Goal: Find specific fact: Find contact information

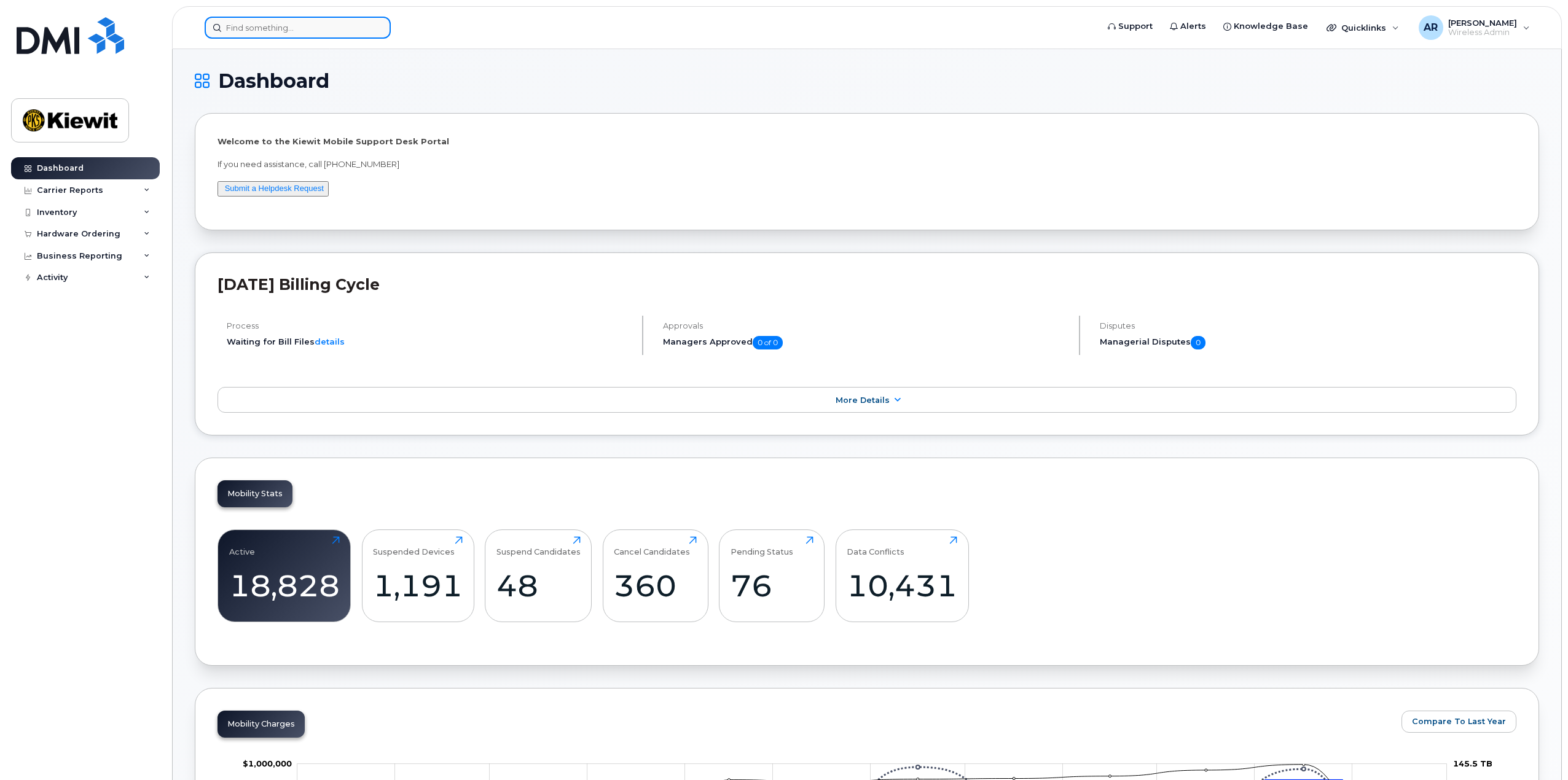
click at [345, 25] on input at bounding box center [298, 28] width 186 height 22
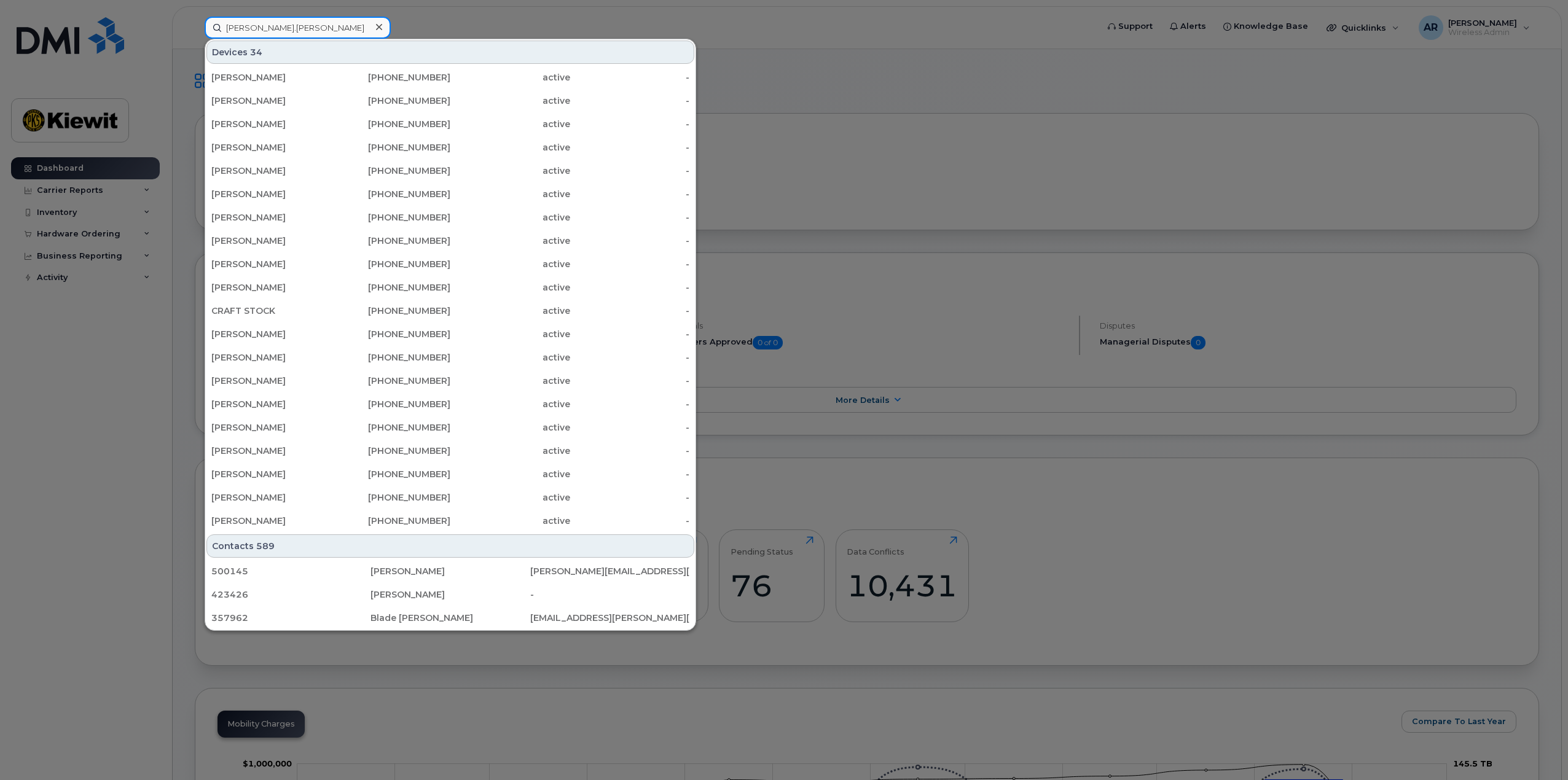
type input "wayne.hill"
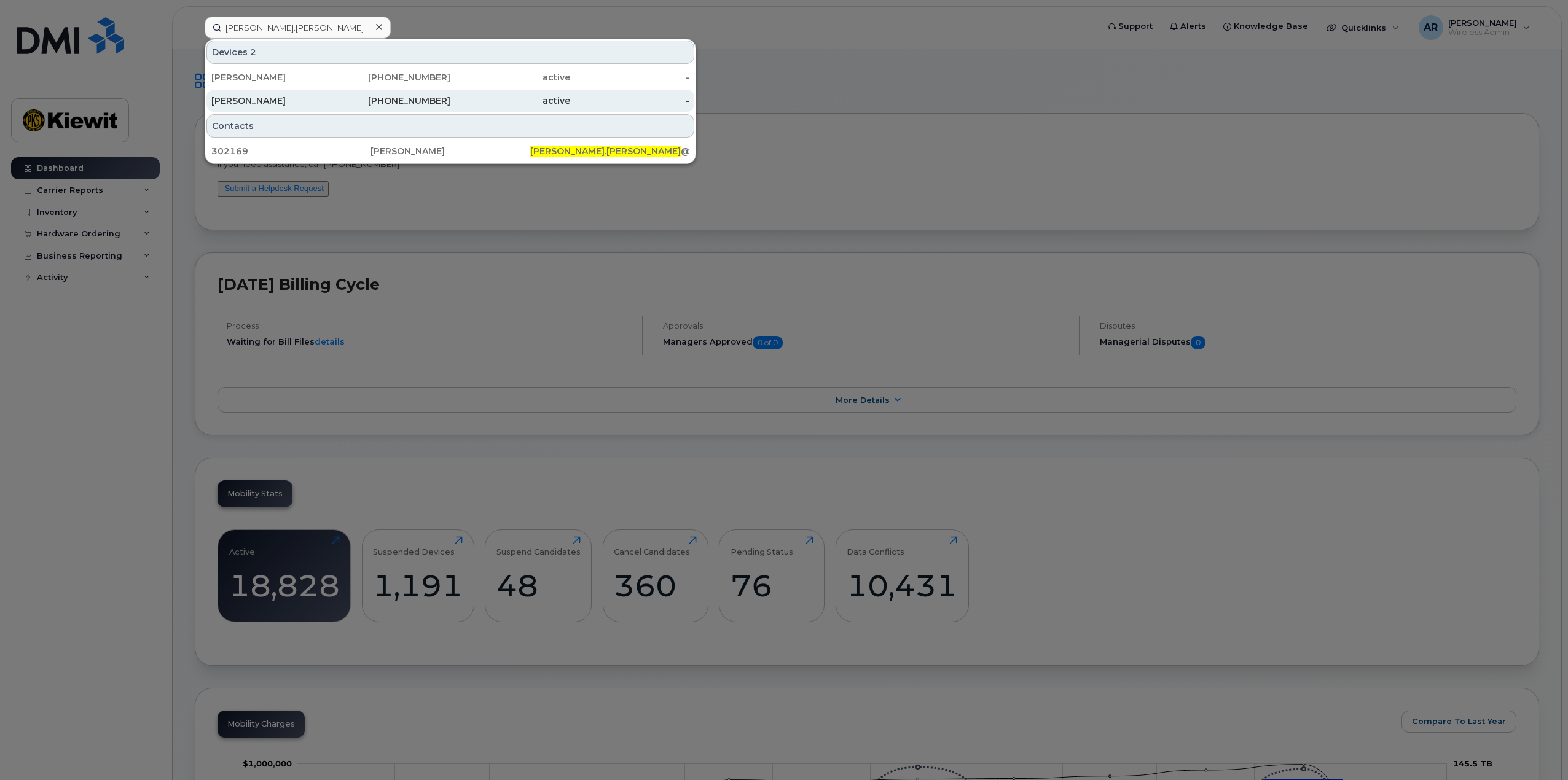
click at [293, 100] on div "KIEWIT" at bounding box center [271, 100] width 120 height 13
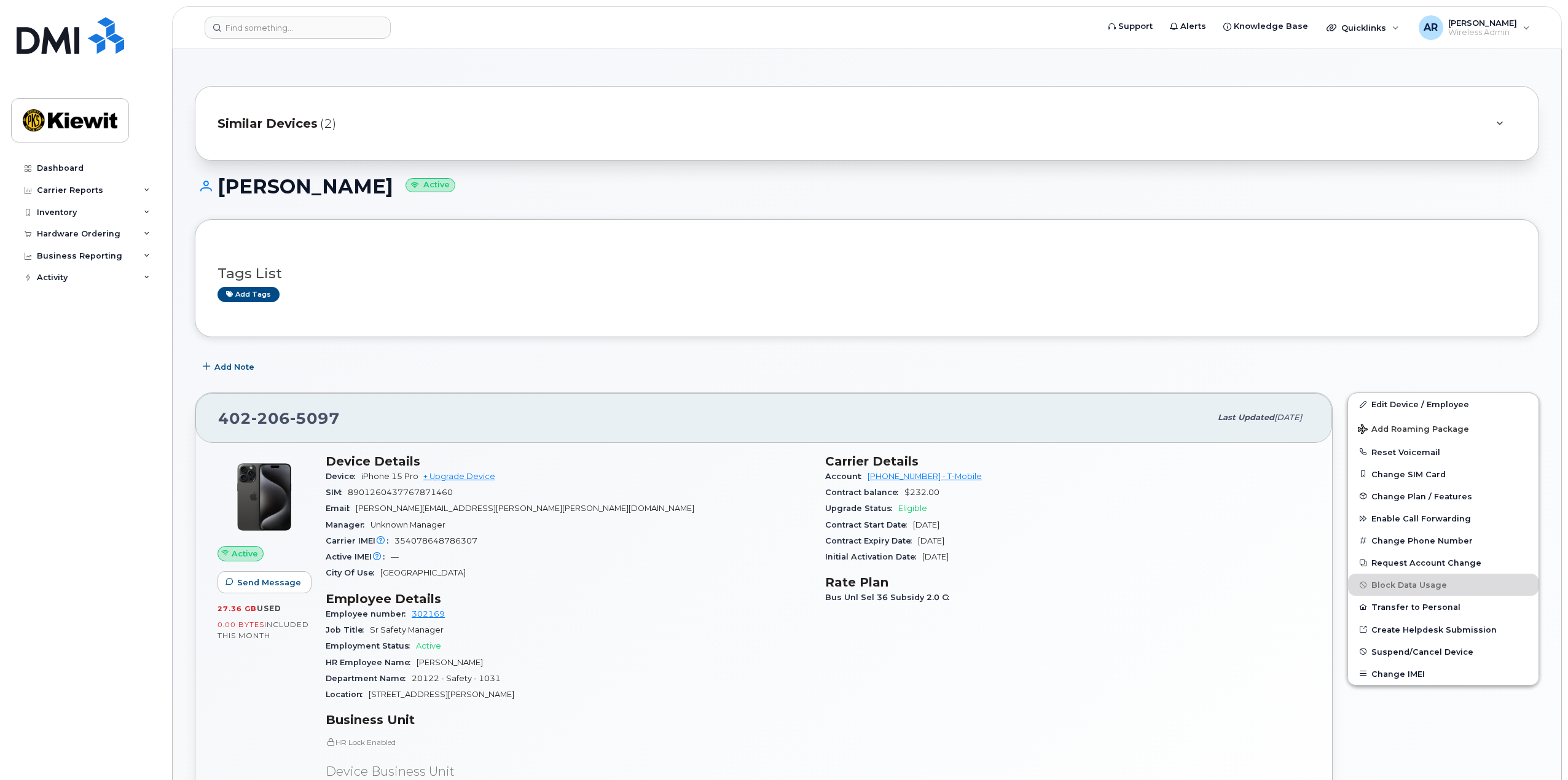
click at [1022, 214] on div "KIEWIT Active" at bounding box center [867, 197] width 1345 height 43
click at [104, 400] on div "Dashboard Carrier Reports Monthly Billing Data Daily Data Pooling Average Costi…" at bounding box center [86, 459] width 151 height 604
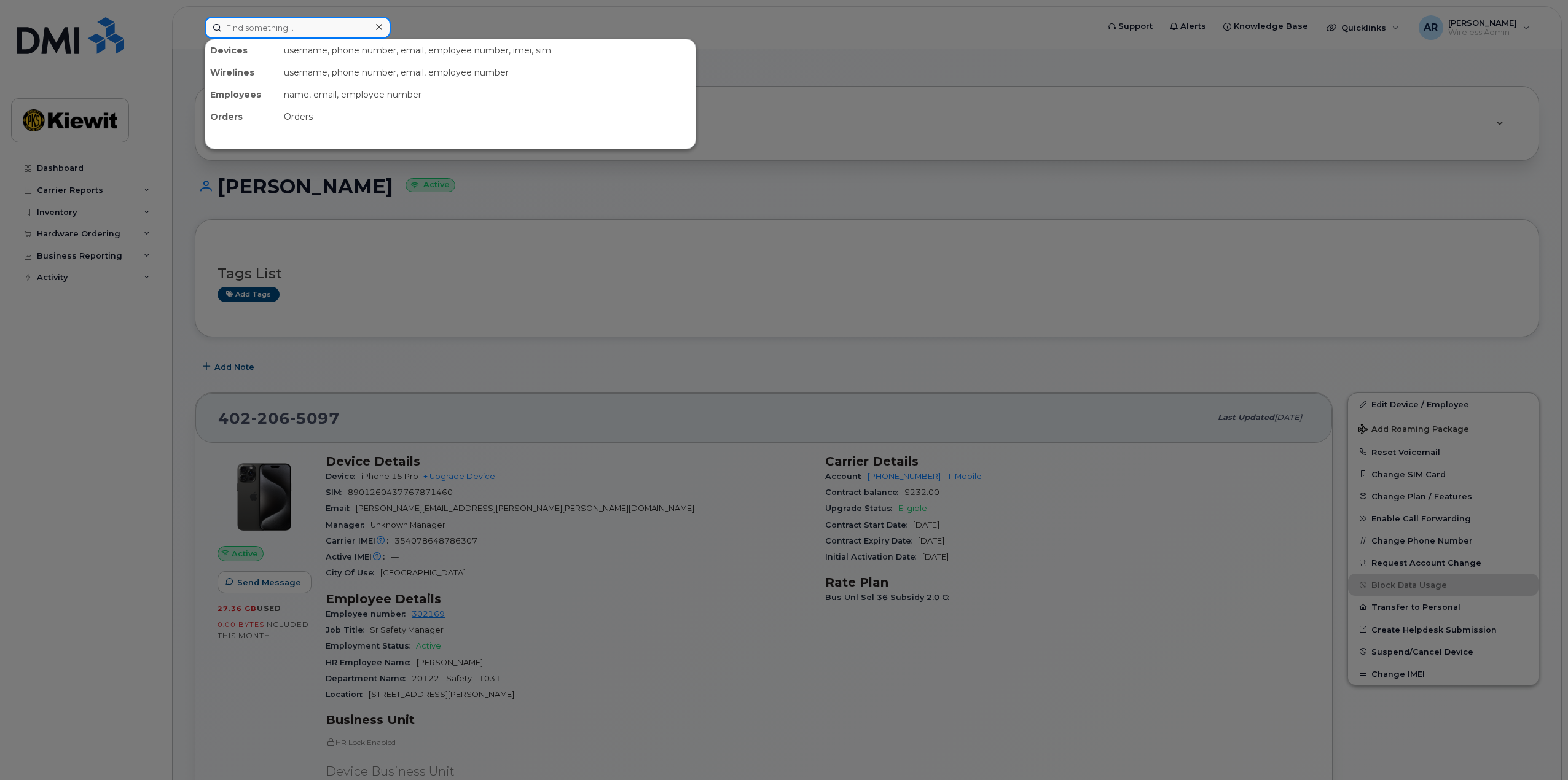
click at [273, 26] on input at bounding box center [298, 28] width 186 height 22
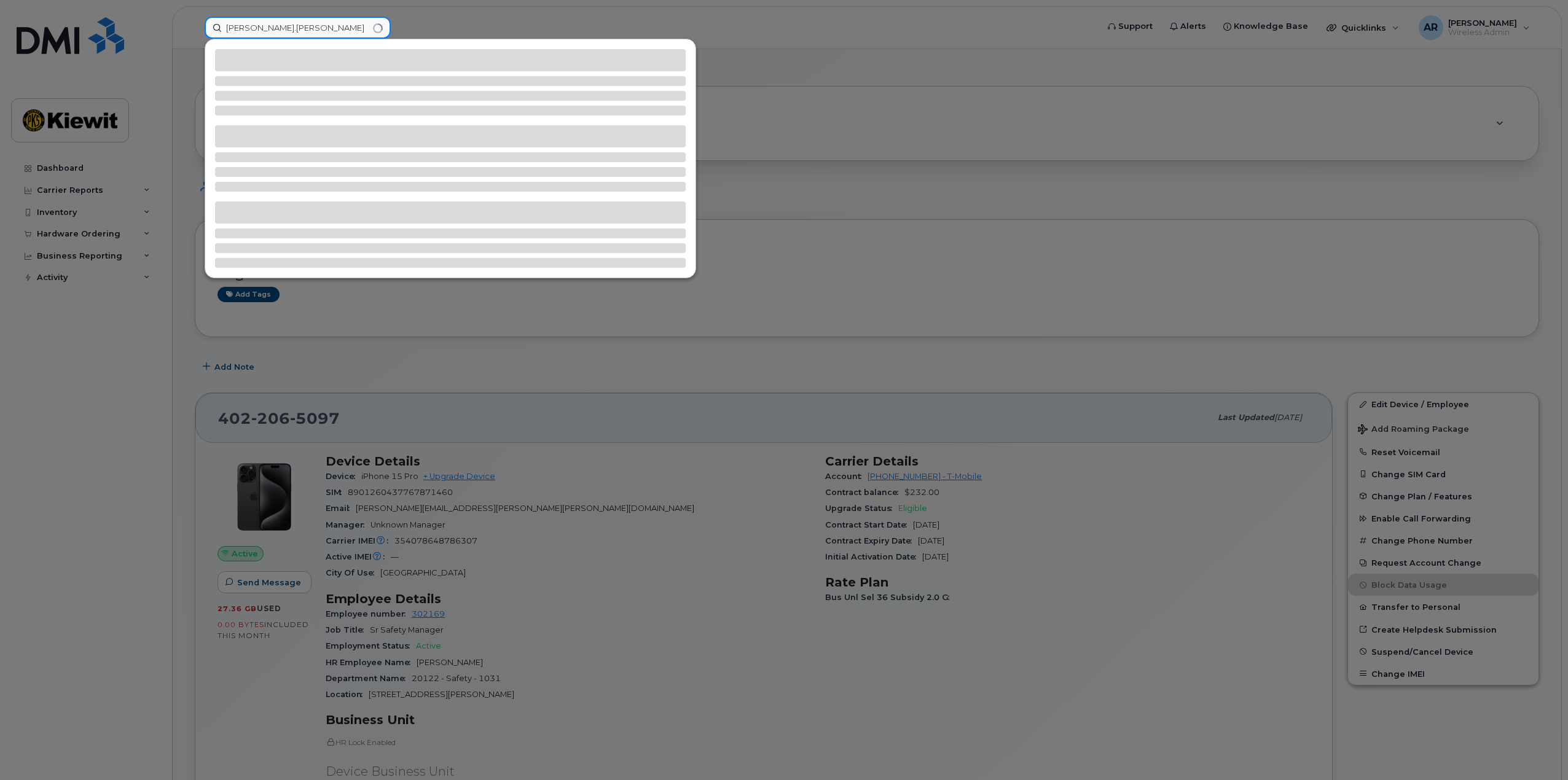
type input "Chad.Jessen"
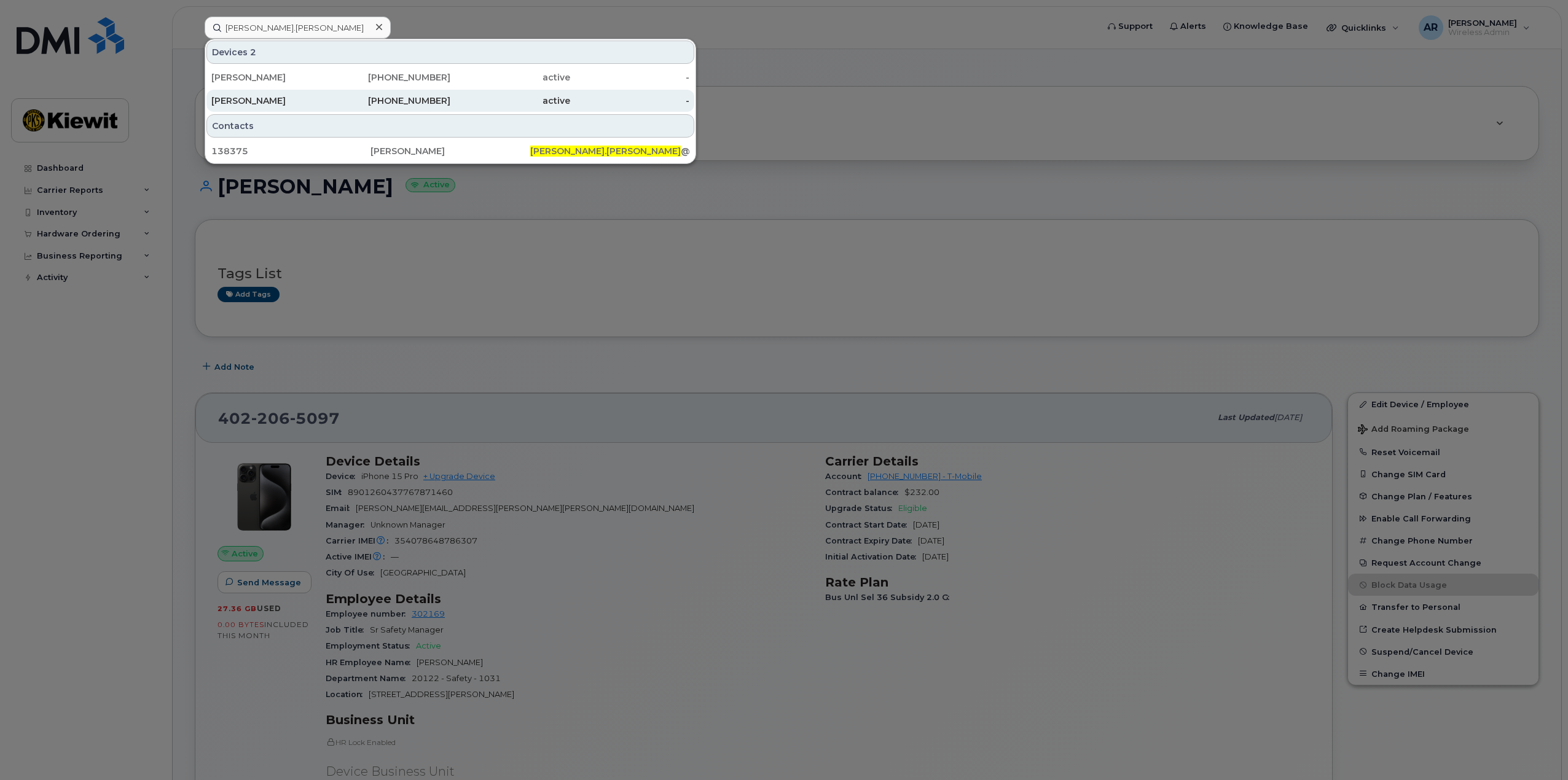
click at [299, 101] on div "Chad Jessen" at bounding box center [271, 100] width 120 height 13
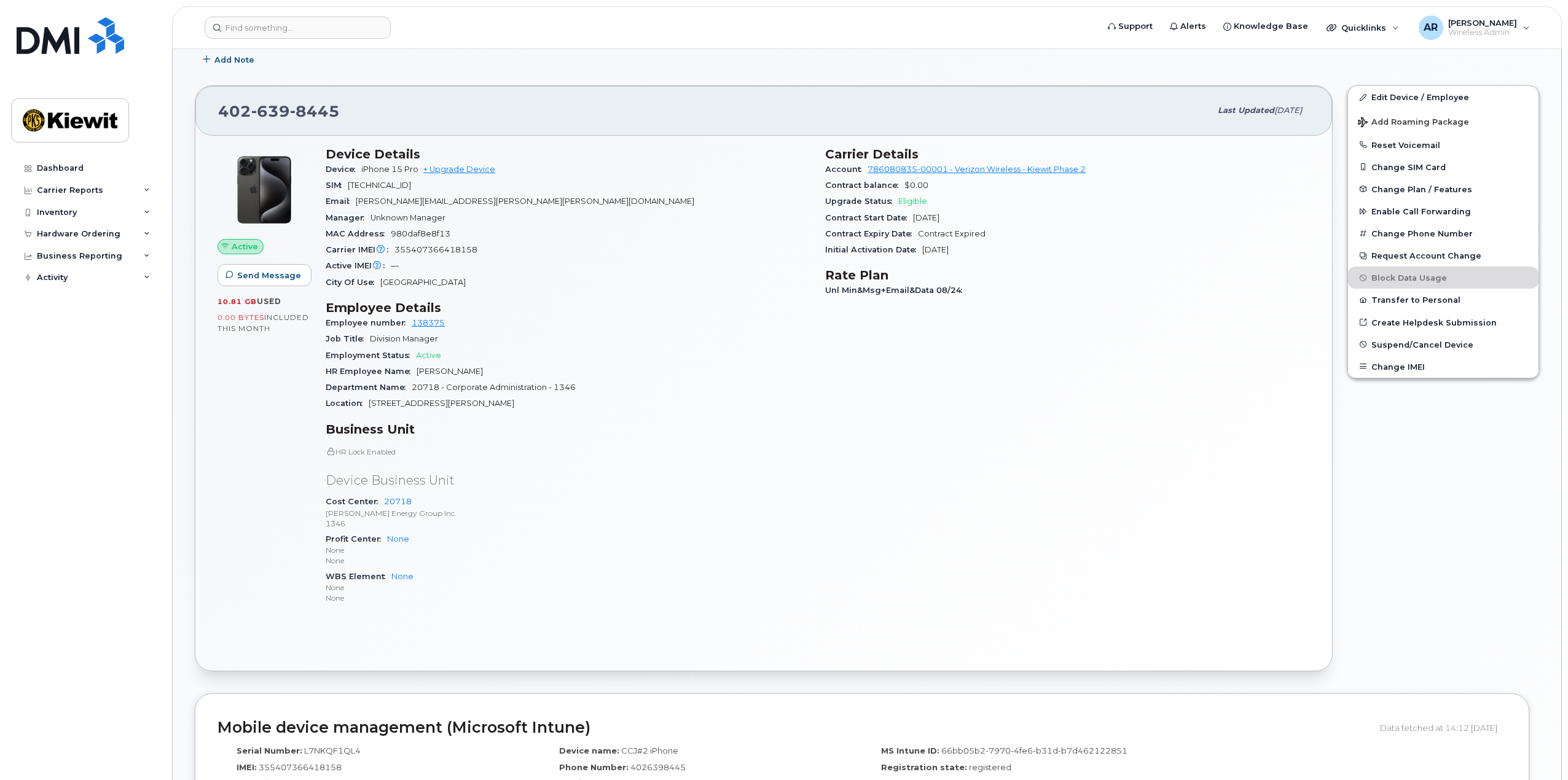
scroll to position [246, 0]
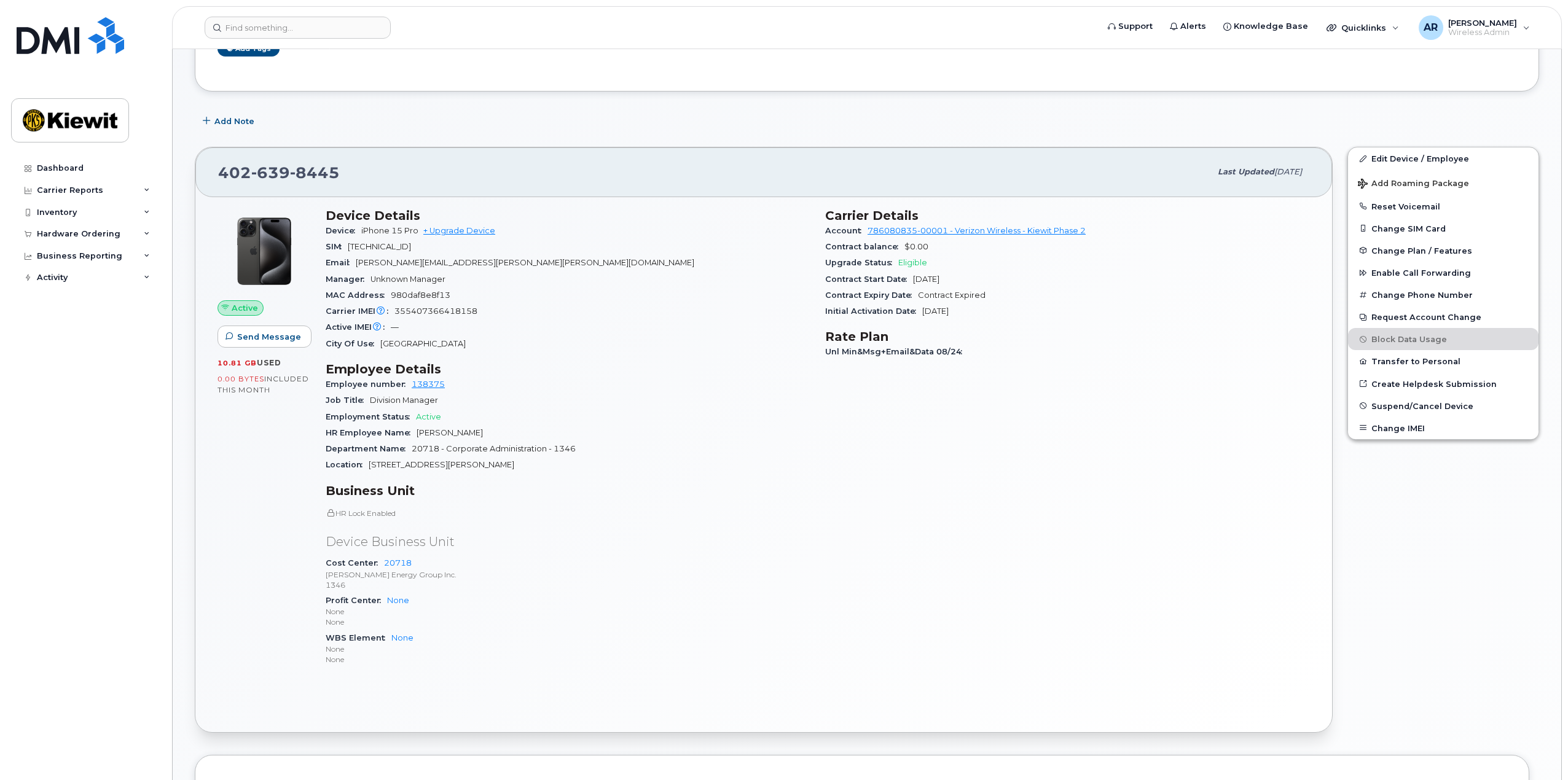
click at [1101, 551] on div "Carrier Details Account 786080835-00001 - Verizon Wireless - Kiewit Phase 2 Con…" at bounding box center [1067, 442] width 499 height 483
click at [80, 473] on div "Dashboard Carrier Reports Monthly Billing Data Daily Data Pooling Average Costi…" at bounding box center [86, 459] width 151 height 604
click at [119, 457] on div "Dashboard Carrier Reports Monthly Billing Data Daily Data Pooling Average Costi…" at bounding box center [86, 459] width 151 height 604
click at [248, 36] on input at bounding box center [298, 28] width 186 height 22
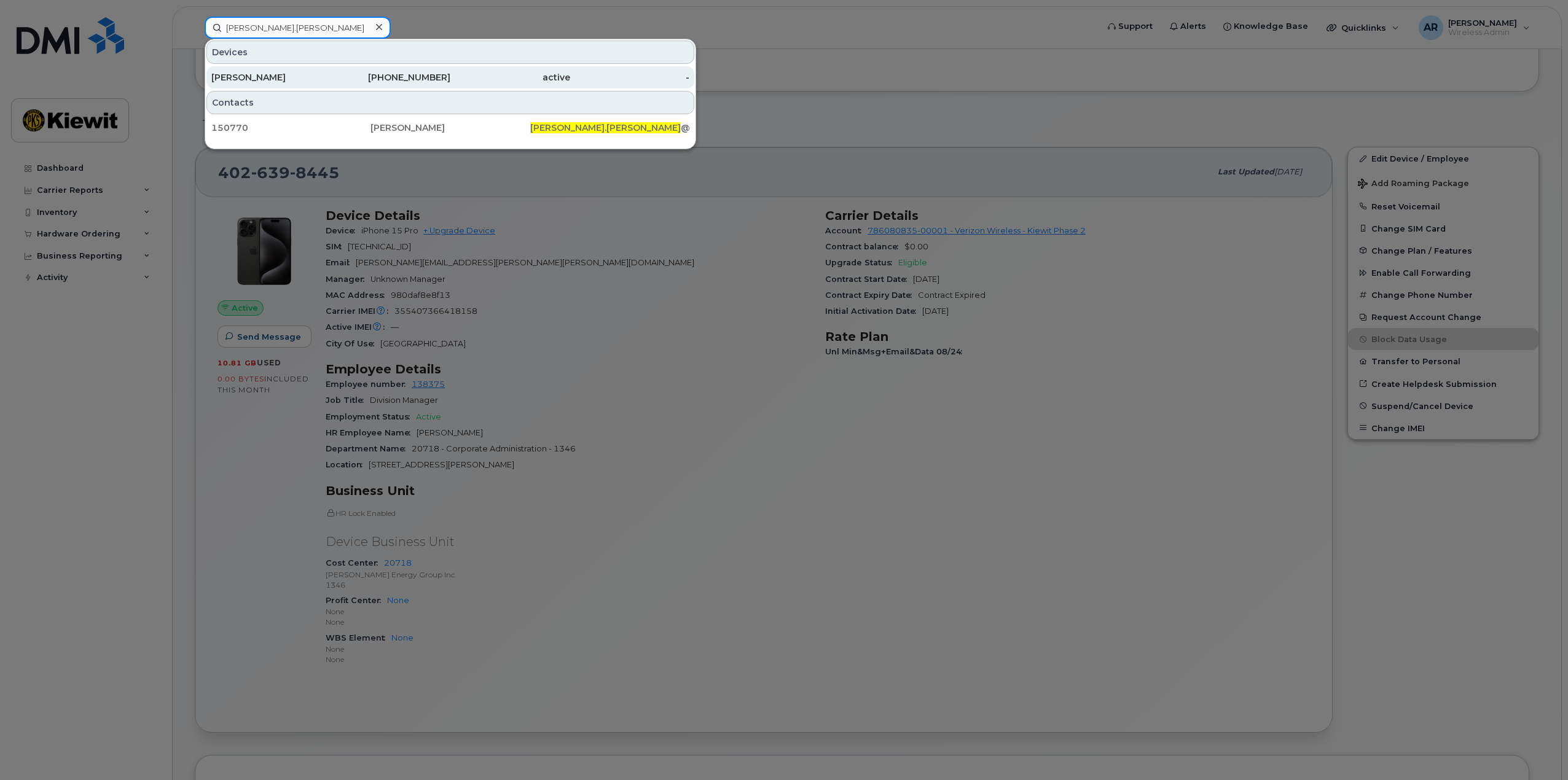
type input "alicia.edsen"
click at [344, 75] on div "817-235-4936" at bounding box center [391, 77] width 120 height 13
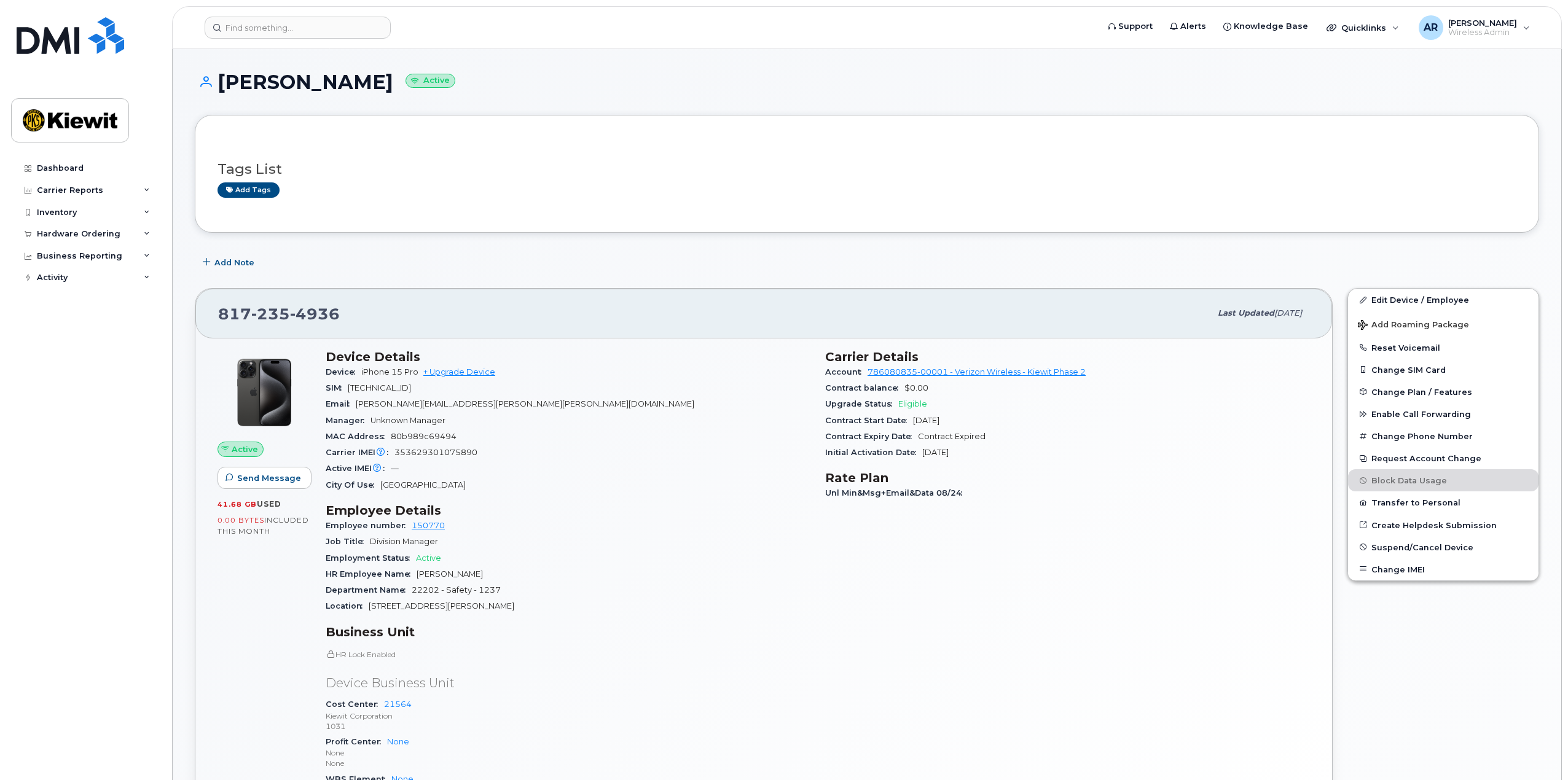
click at [48, 392] on div "Dashboard Carrier Reports Monthly Billing Data Daily Data Pooling Average Costi…" at bounding box center [86, 459] width 151 height 604
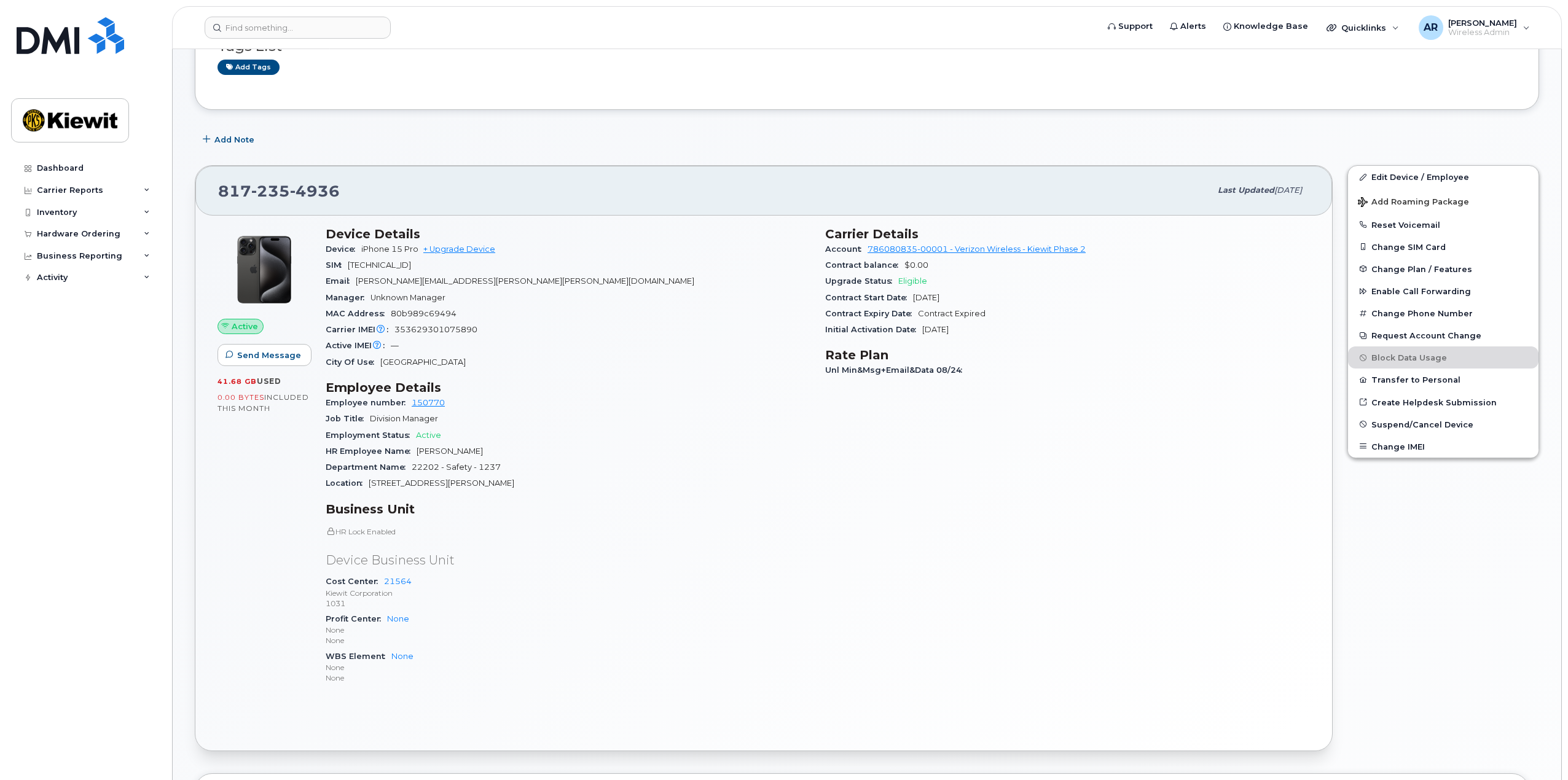
scroll to position [61, 0]
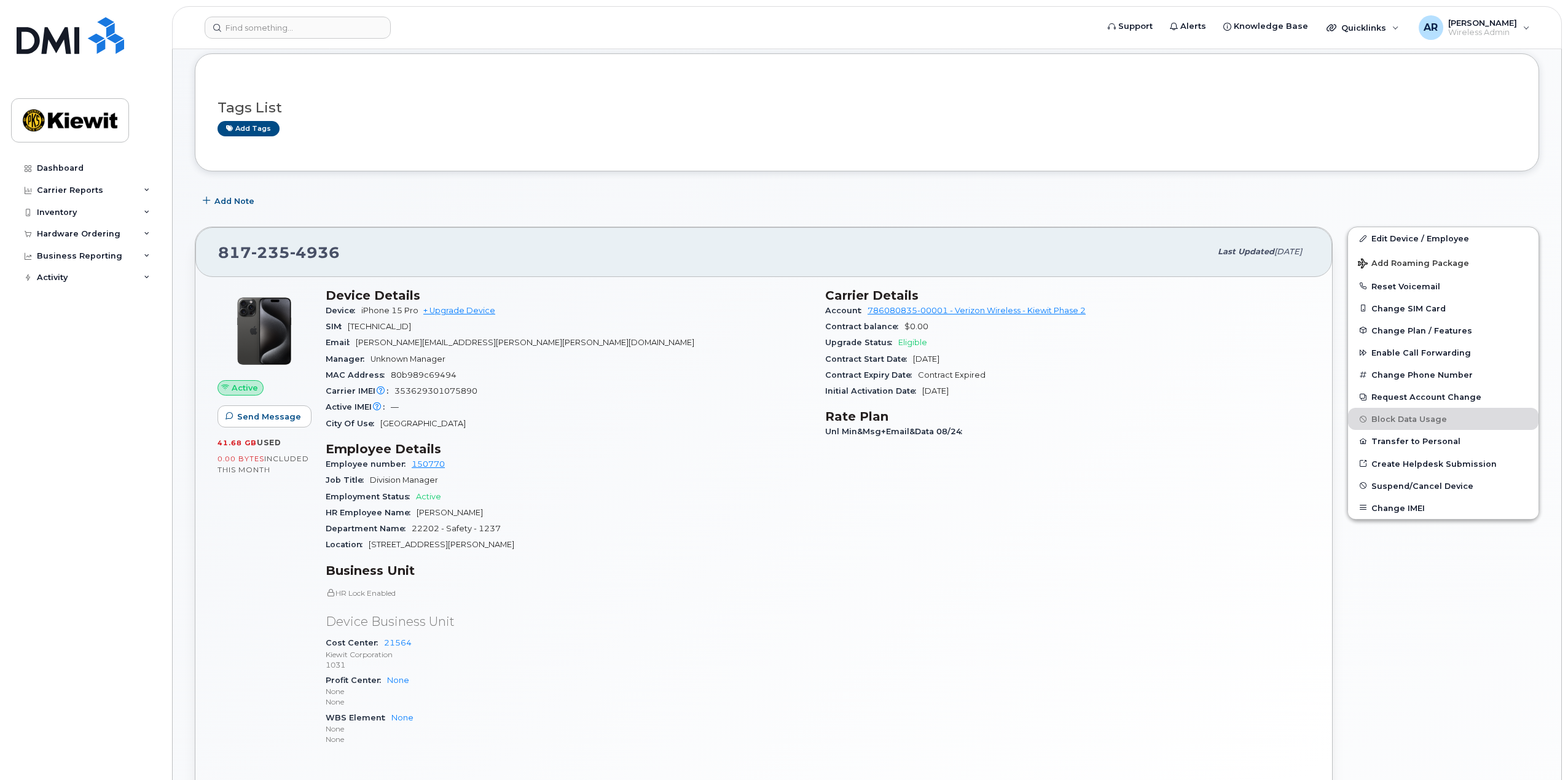
click at [90, 502] on div "Dashboard Carrier Reports Monthly Billing Data Daily Data Pooling Average Costi…" at bounding box center [86, 459] width 151 height 604
click at [84, 536] on div "Dashboard Carrier Reports Monthly Billing Data Daily Data Pooling Average Costi…" at bounding box center [86, 459] width 151 height 604
click at [58, 310] on div "Dashboard Carrier Reports Monthly Billing Data Daily Data Pooling Average Costi…" at bounding box center [86, 459] width 151 height 604
click at [259, 29] on input at bounding box center [298, 28] width 186 height 22
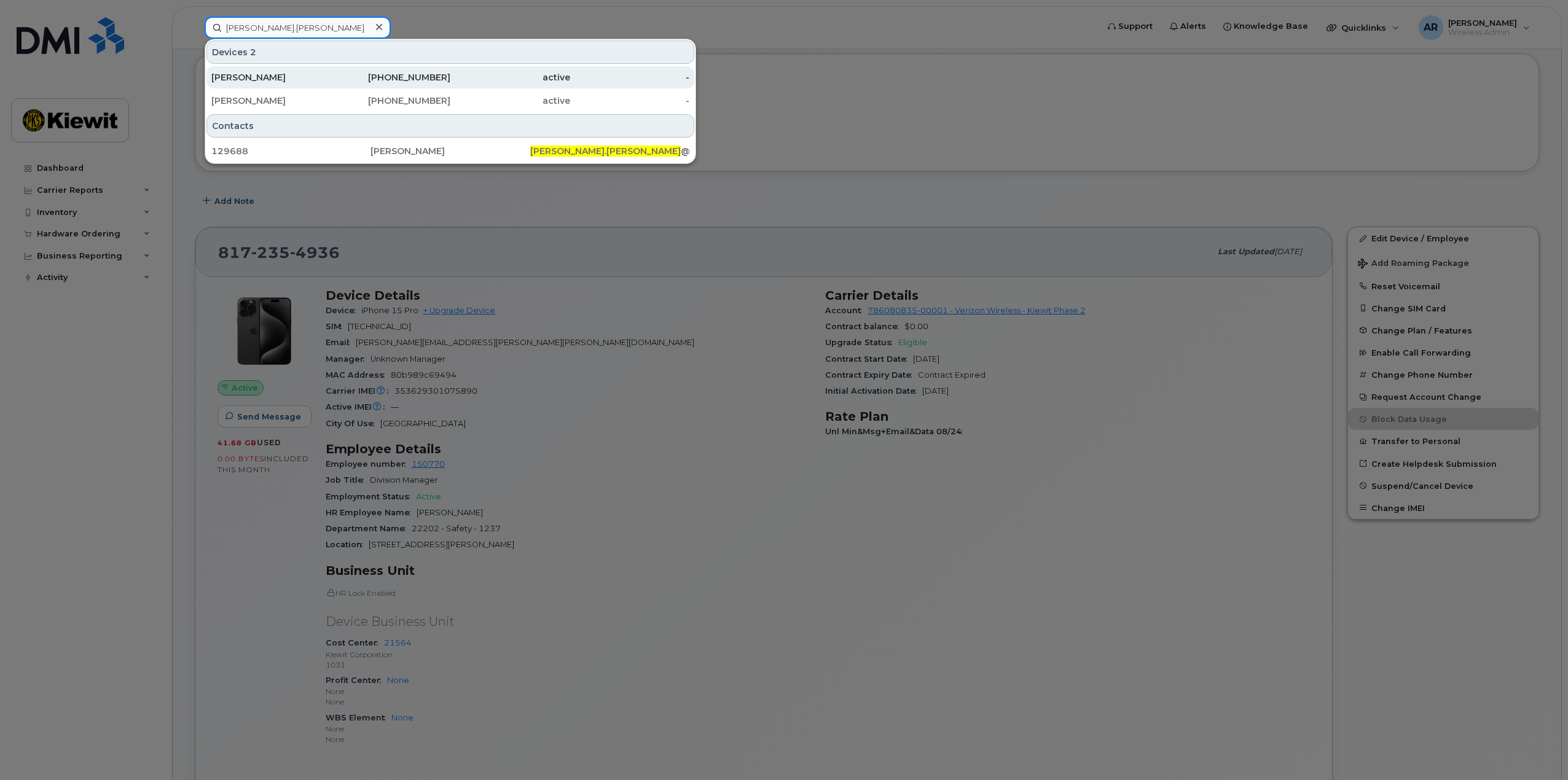
type input "Dave.Freeman"
click at [267, 79] on div "Dave Freeman" at bounding box center [271, 77] width 120 height 13
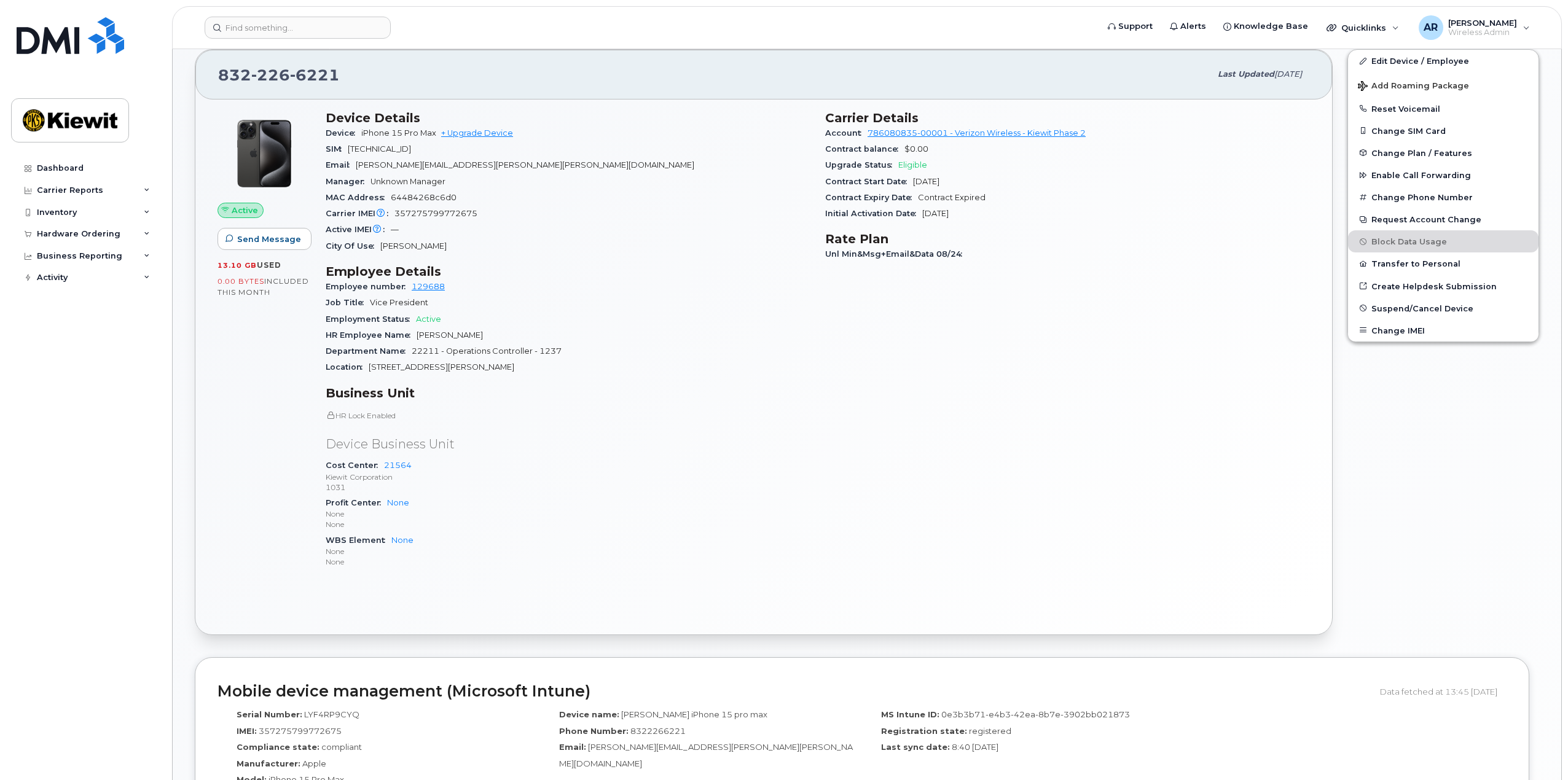
scroll to position [307, 0]
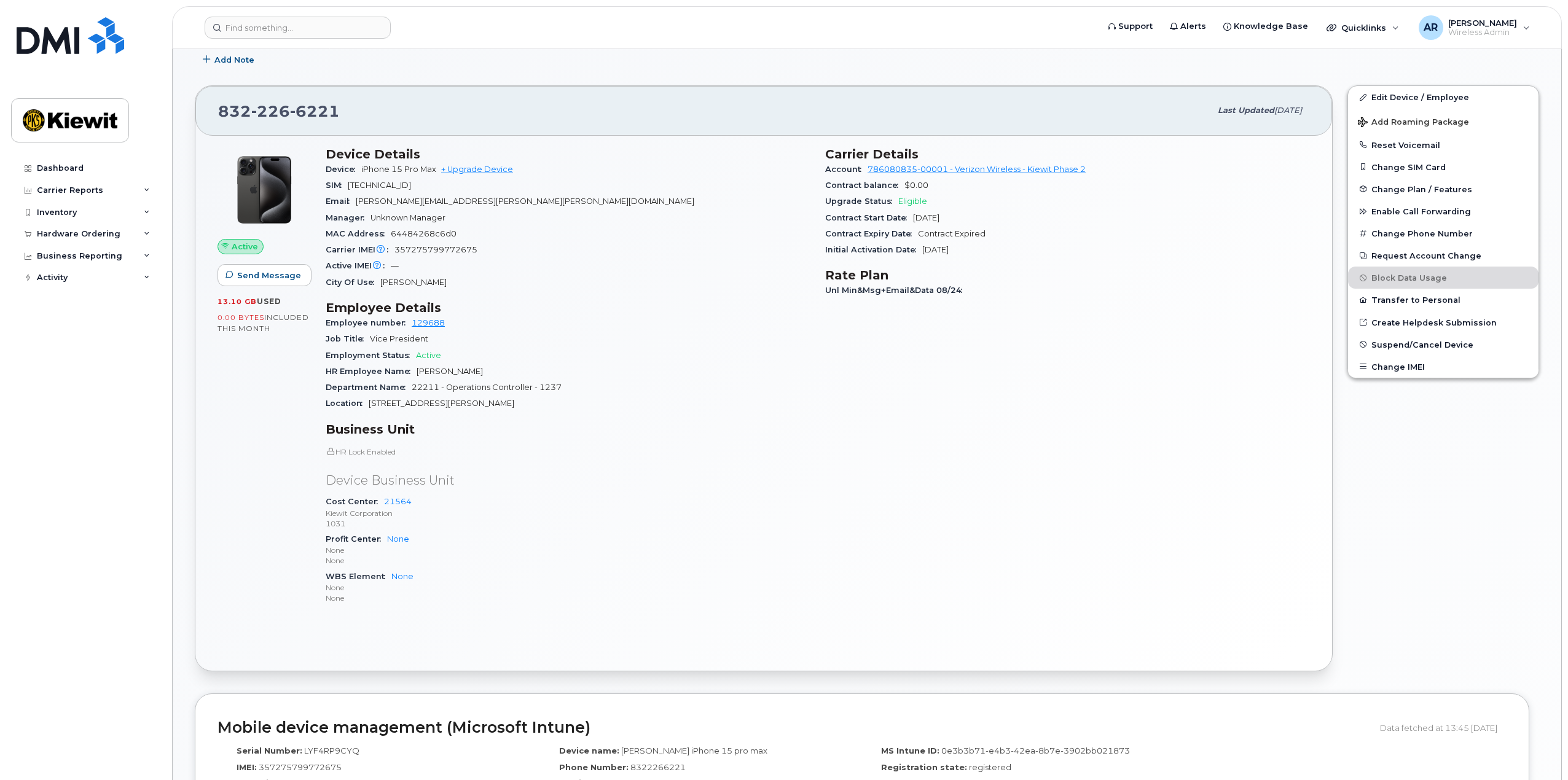
click at [117, 468] on div "Dashboard Carrier Reports Monthly Billing Data Daily Data Pooling Average Costi…" at bounding box center [86, 459] width 151 height 604
click at [656, 550] on p "None" at bounding box center [568, 550] width 485 height 10
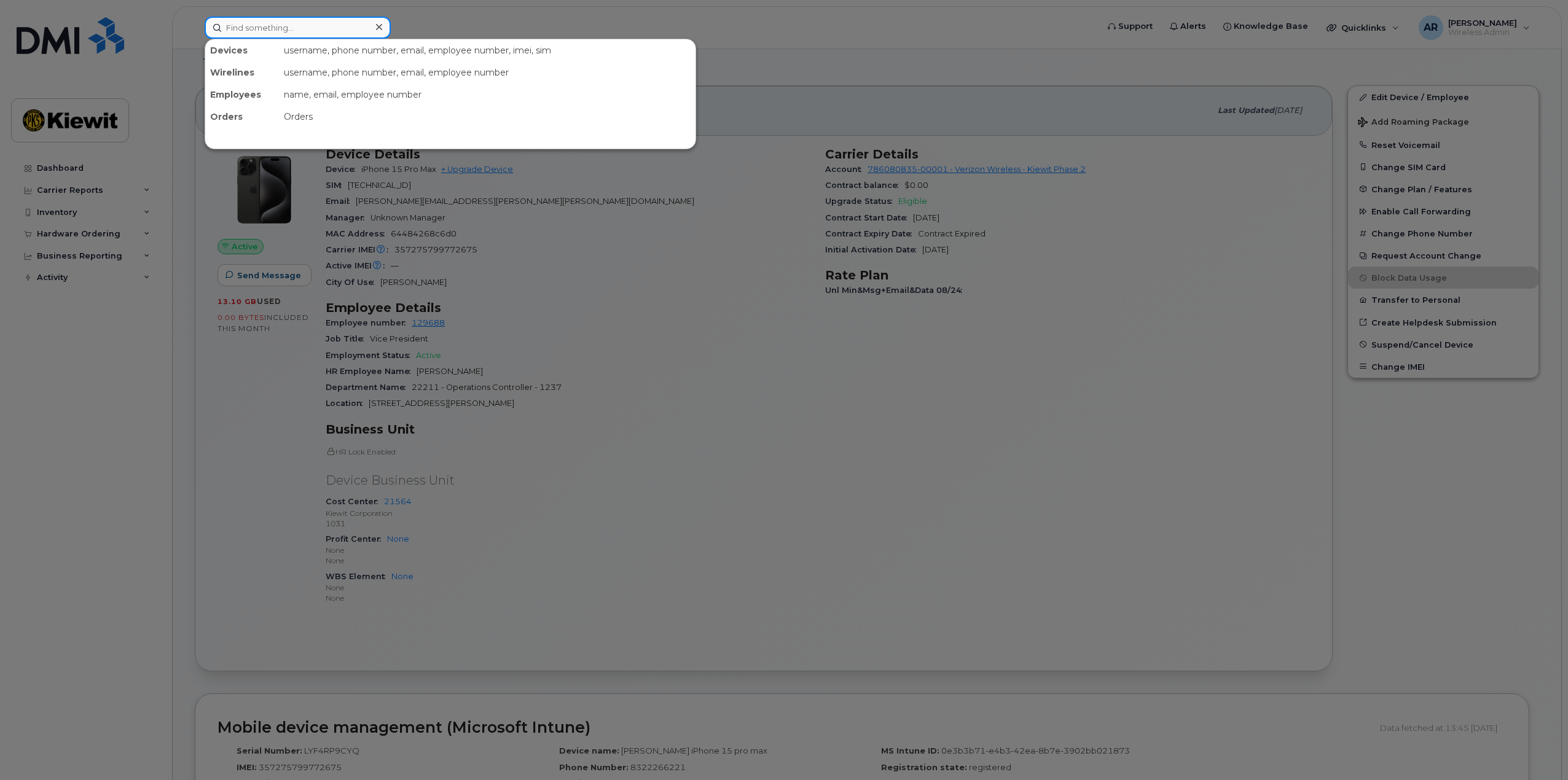
click at [298, 25] on input at bounding box center [298, 28] width 186 height 22
type input "Chelsea.Liscum"
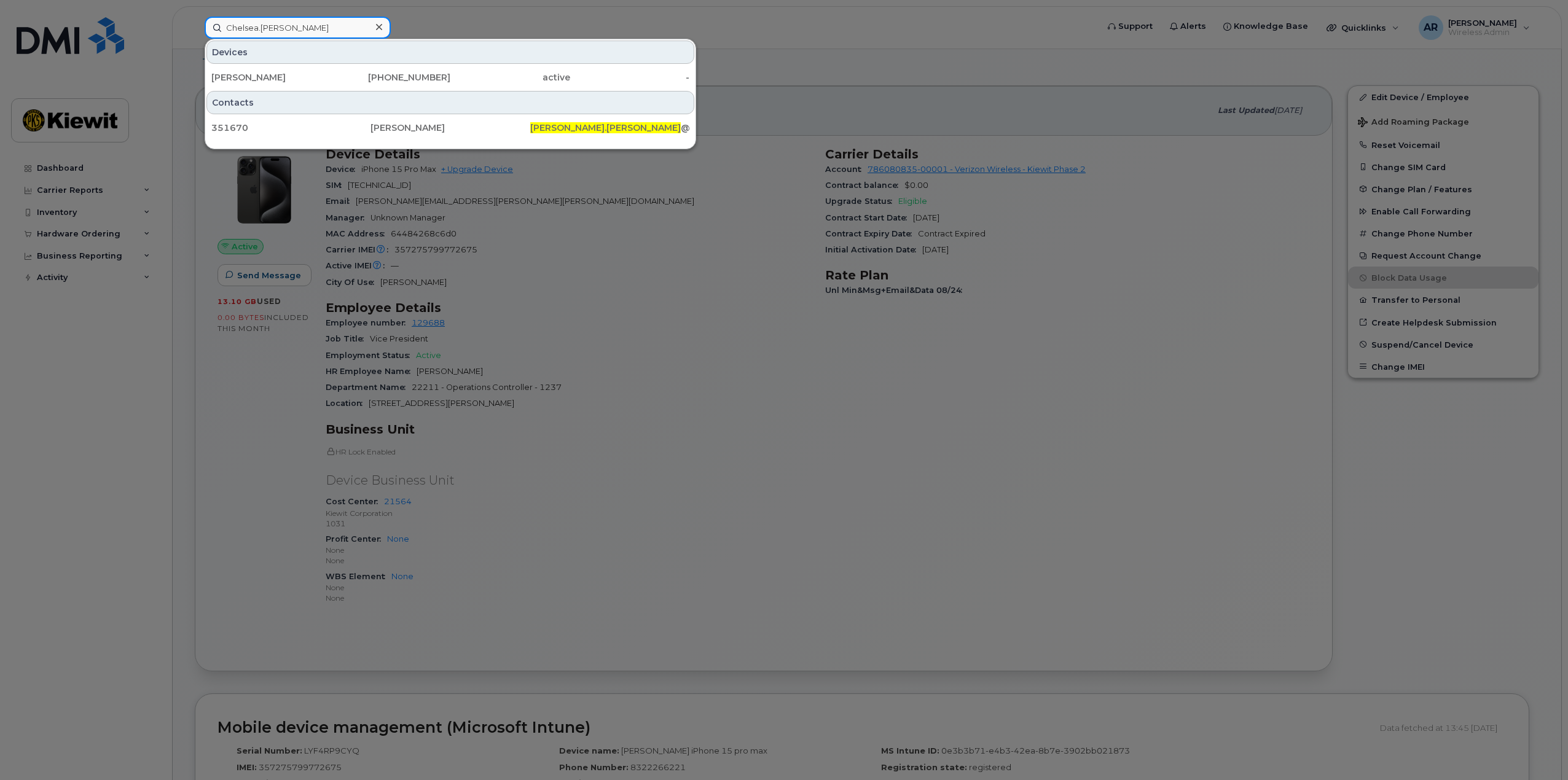
click at [293, 29] on input "Chelsea.Liscum" at bounding box center [298, 28] width 186 height 22
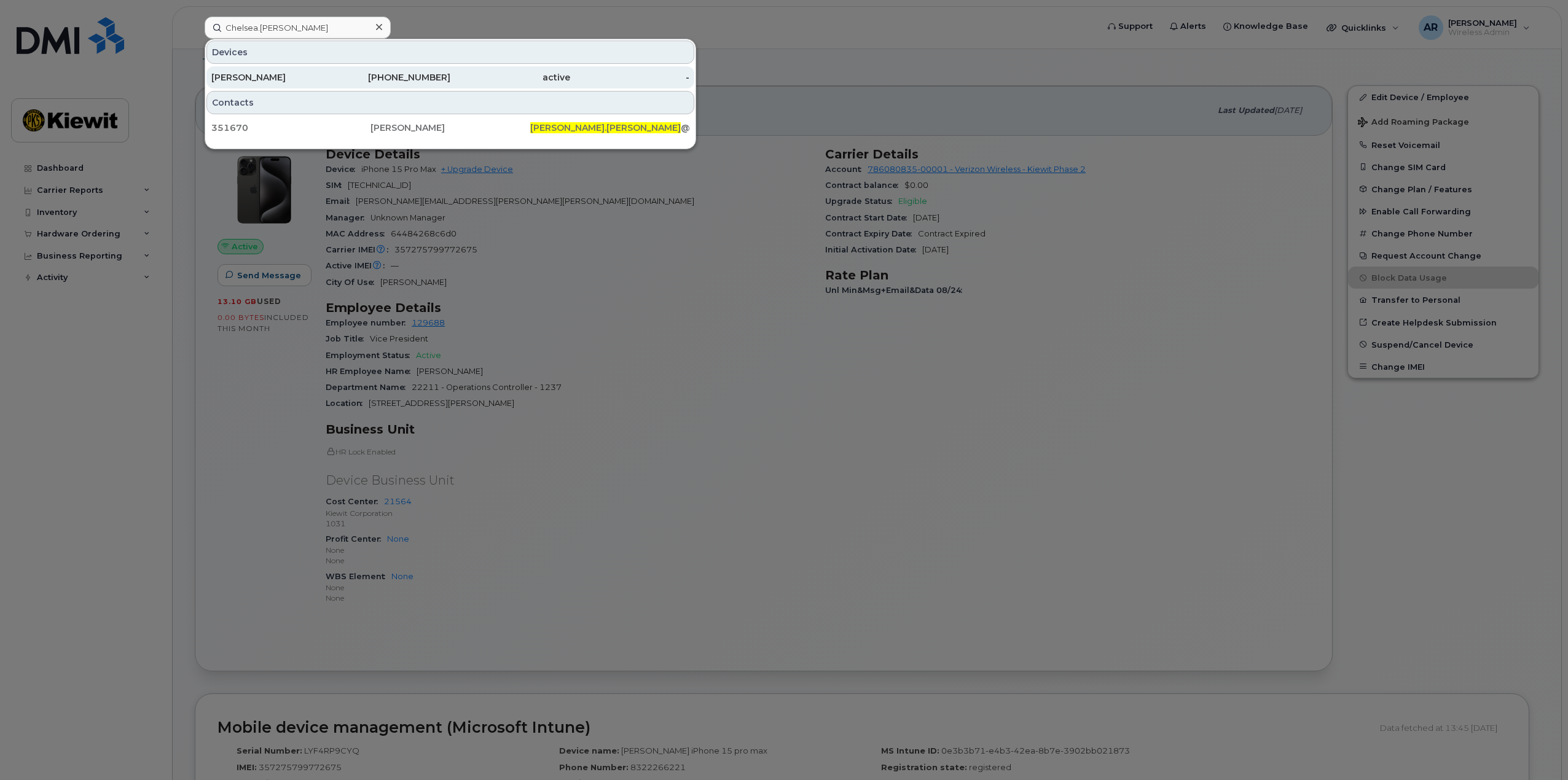
click at [286, 74] on div "CHELSEA JULIN" at bounding box center [271, 77] width 120 height 13
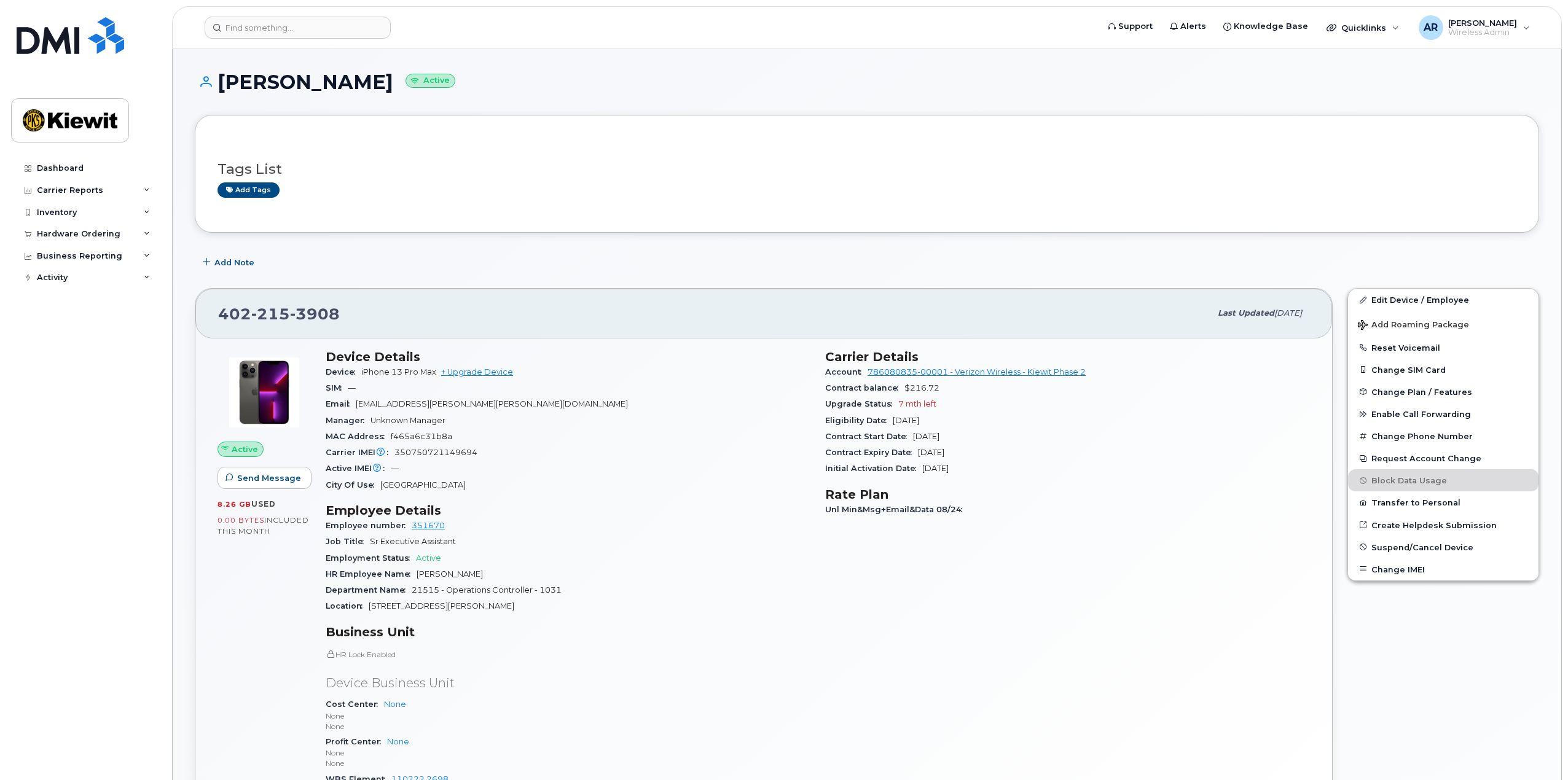
click at [638, 534] on div "Job Title Sr Executive Assistant" at bounding box center [568, 541] width 485 height 16
click at [302, 316] on span "3908" at bounding box center [315, 314] width 50 height 18
copy span "402 215 3908"
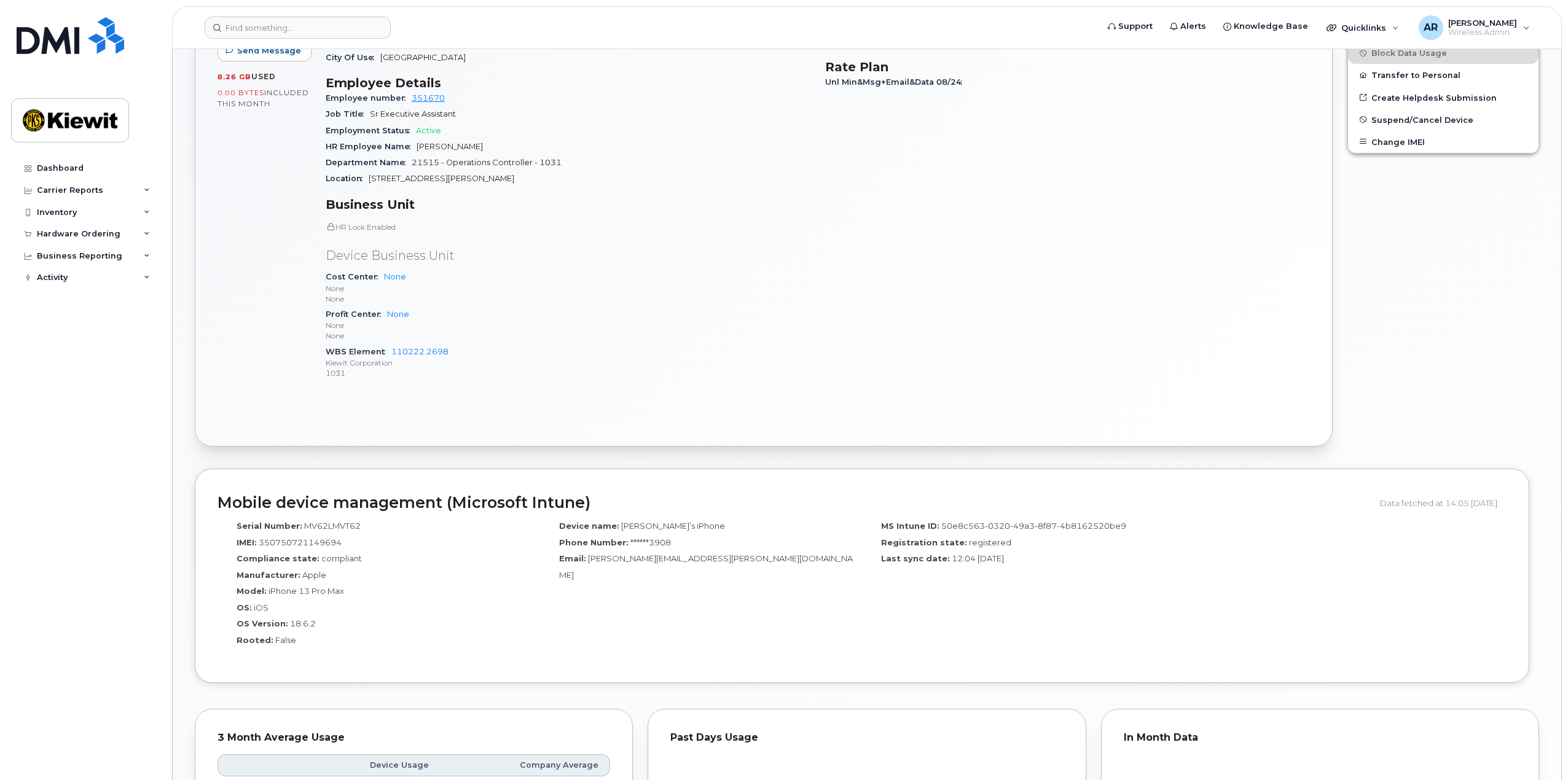
scroll to position [184, 0]
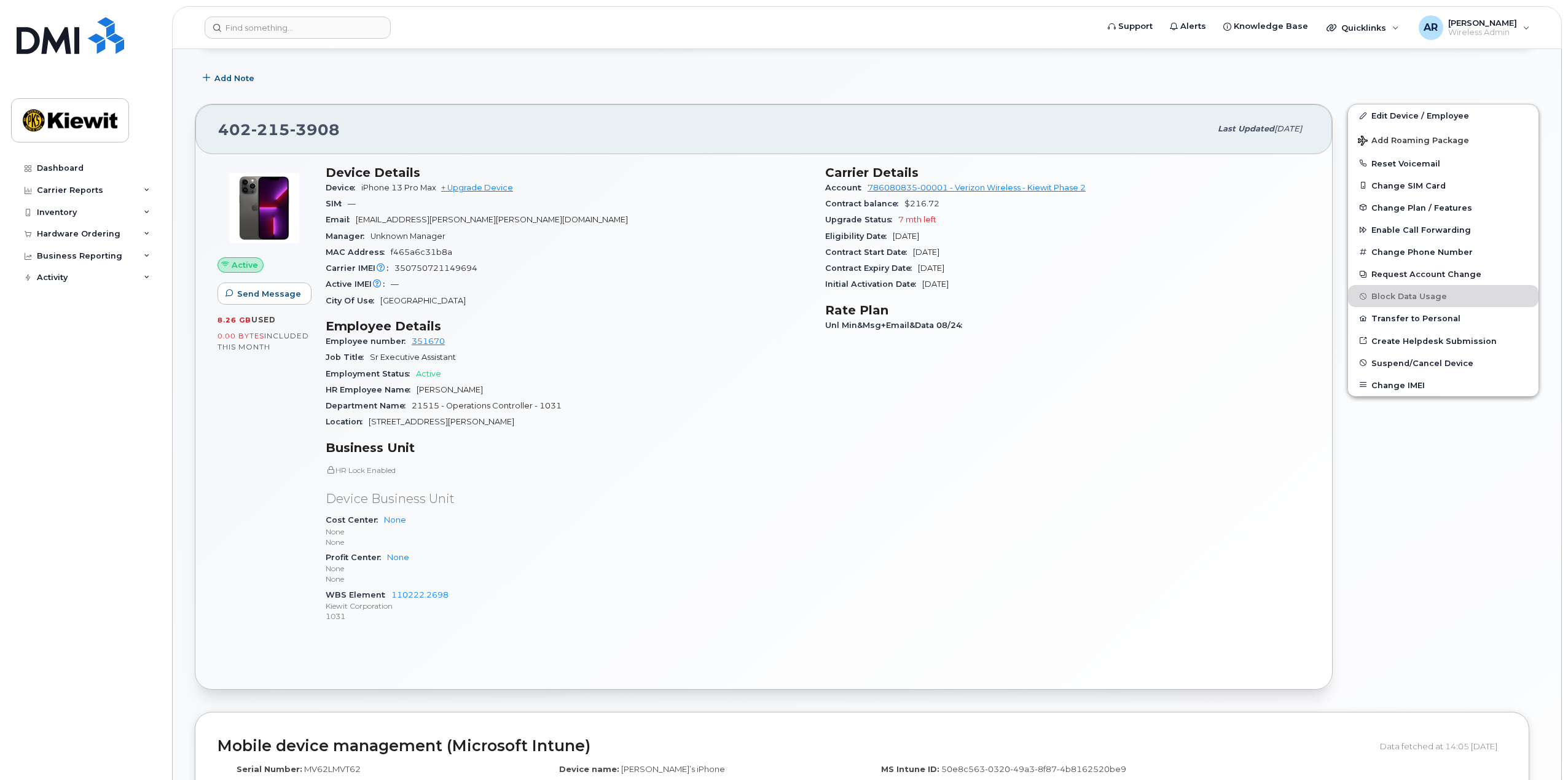
click at [638, 517] on div "Cost Center None None None" at bounding box center [568, 531] width 485 height 38
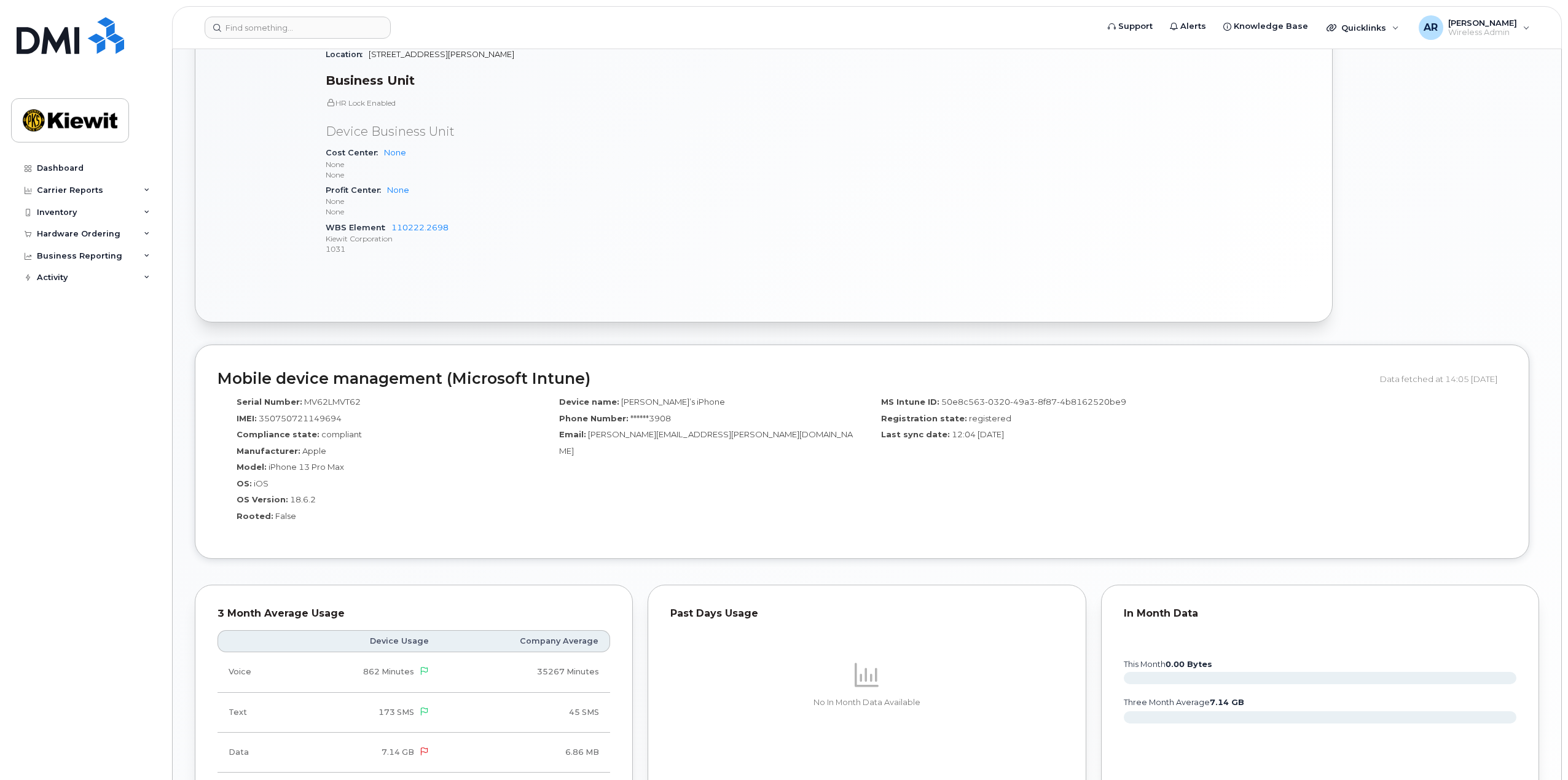
scroll to position [553, 0]
click at [322, 400] on span "MV62LMVT62" at bounding box center [333, 400] width 57 height 10
copy span "MV62LMVT62"
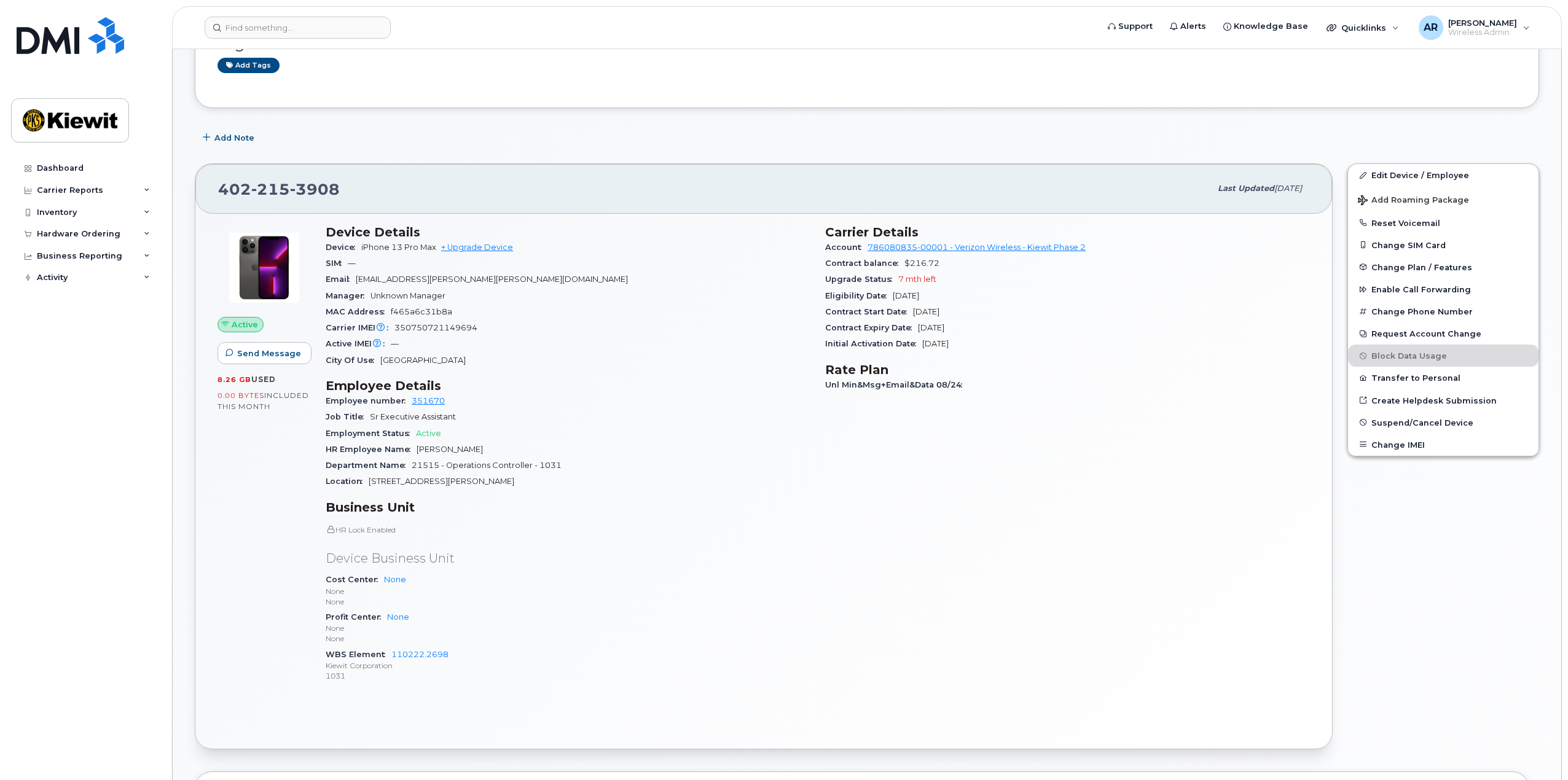
scroll to position [123, 0]
click at [609, 614] on div "Profit Center None None None" at bounding box center [568, 630] width 485 height 38
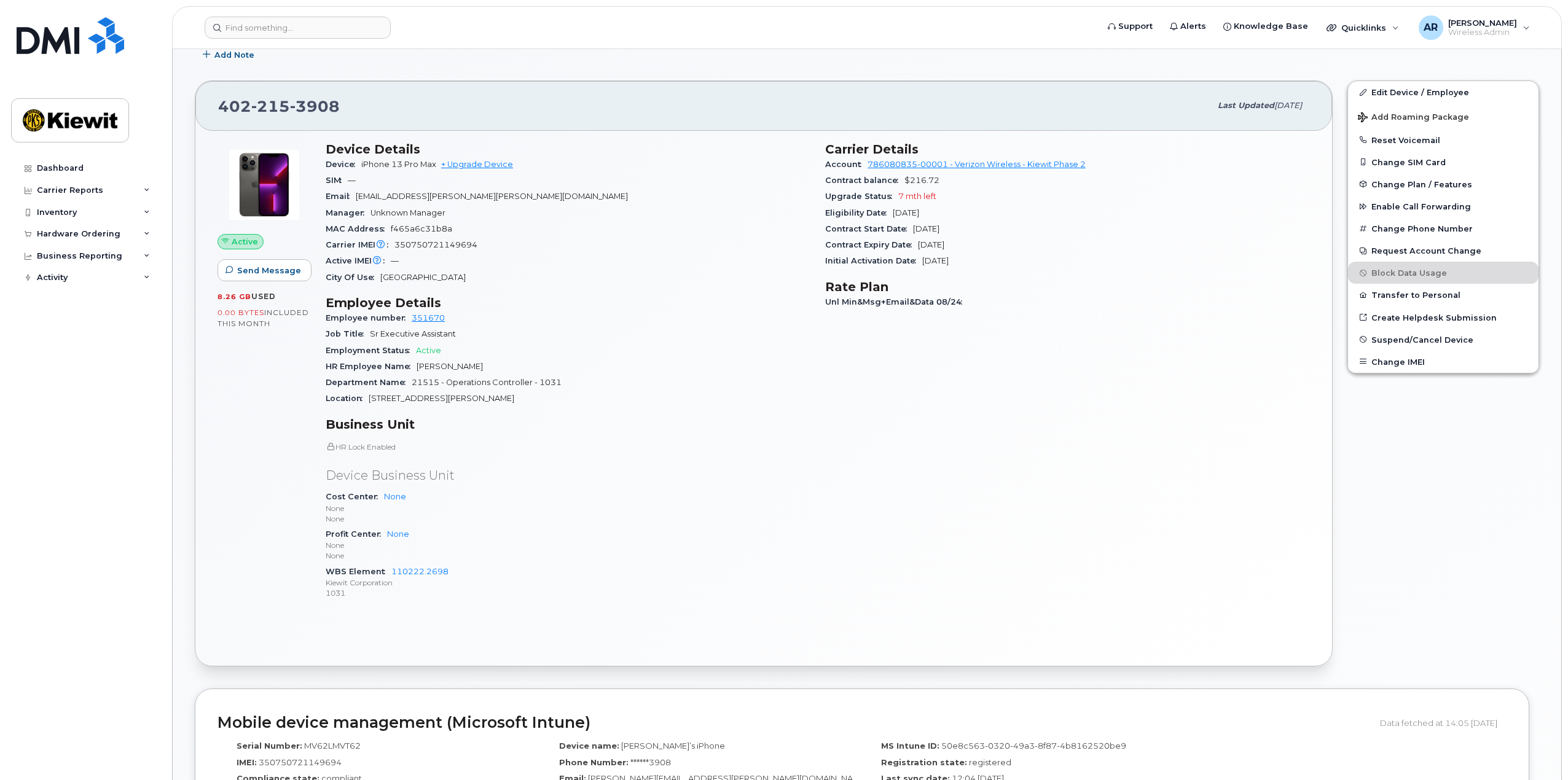
scroll to position [0, 0]
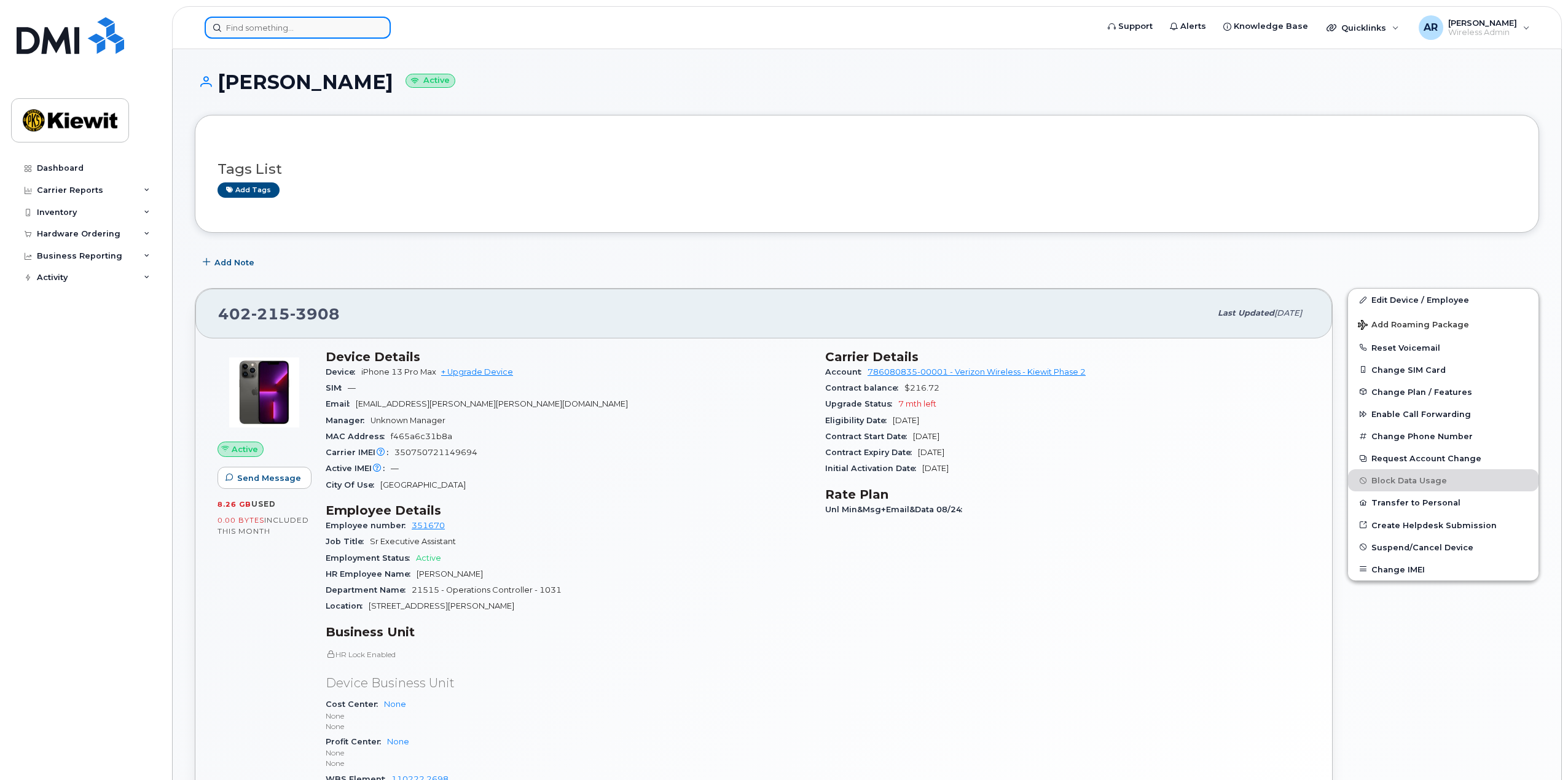
click at [244, 33] on input at bounding box center [298, 28] width 186 height 22
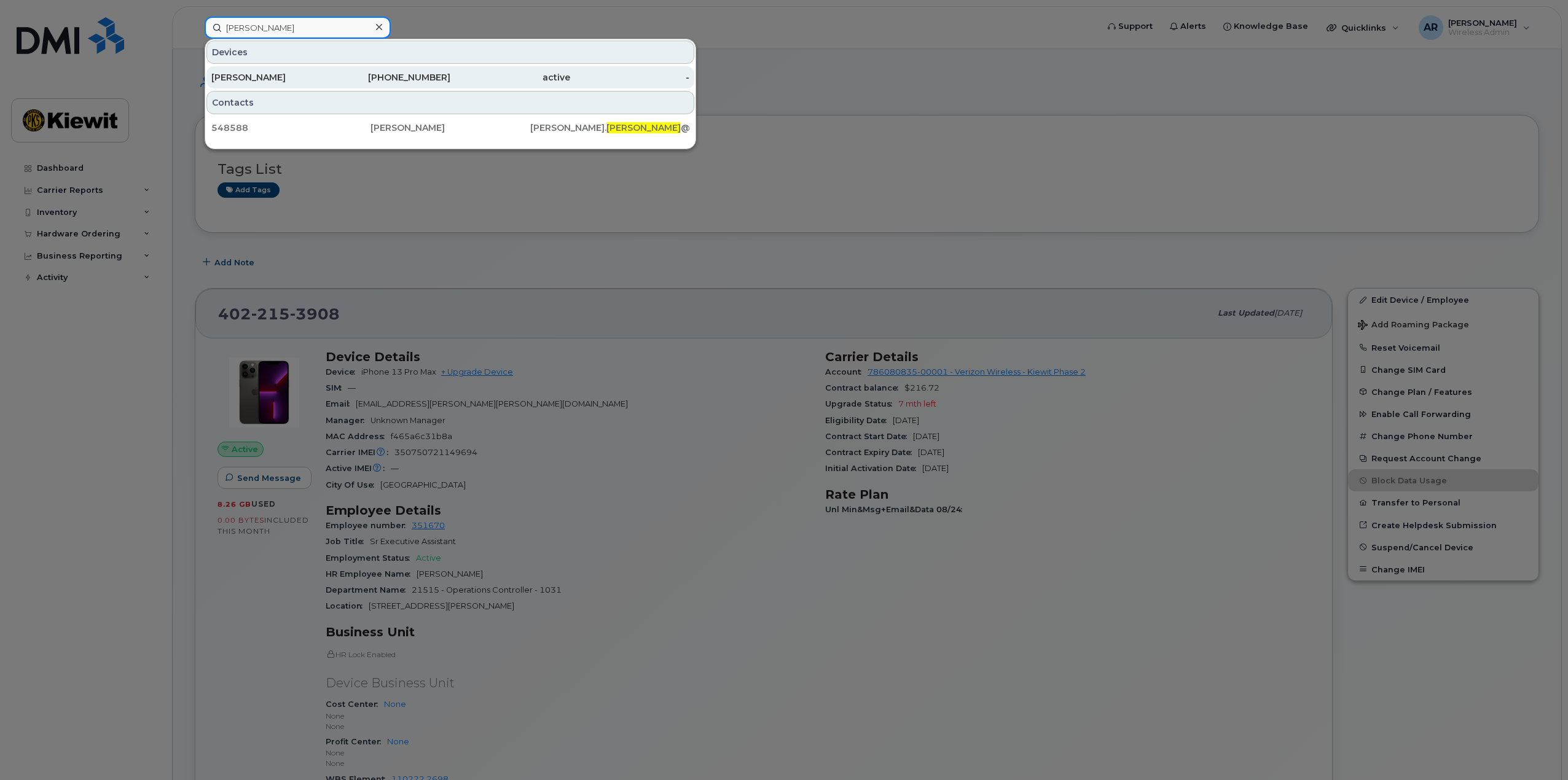
type input "Reidler"
click at [319, 79] on div "AMANDA JONES" at bounding box center [271, 77] width 120 height 13
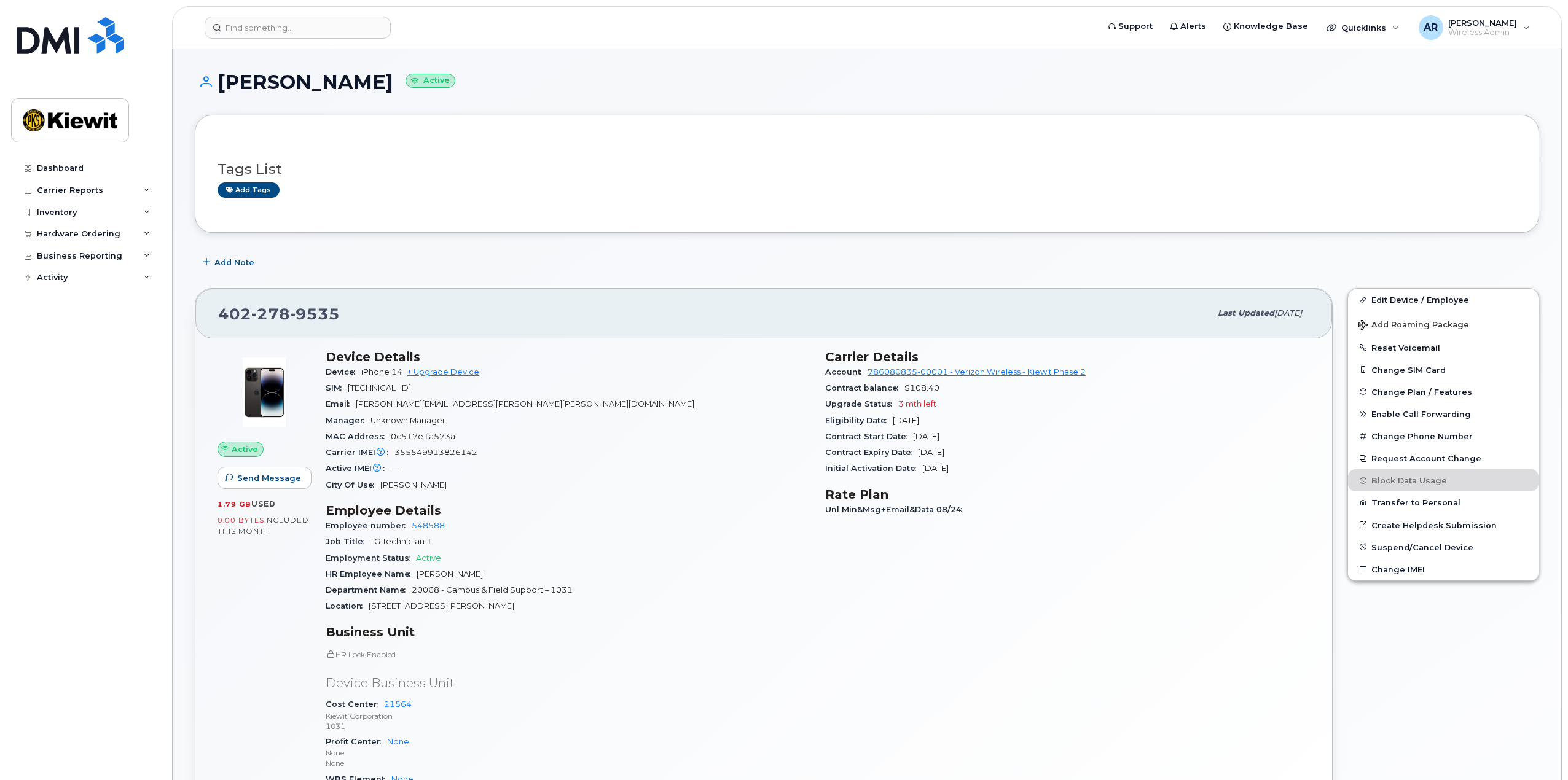
click at [896, 262] on div "Add Note" at bounding box center [867, 263] width 1345 height 22
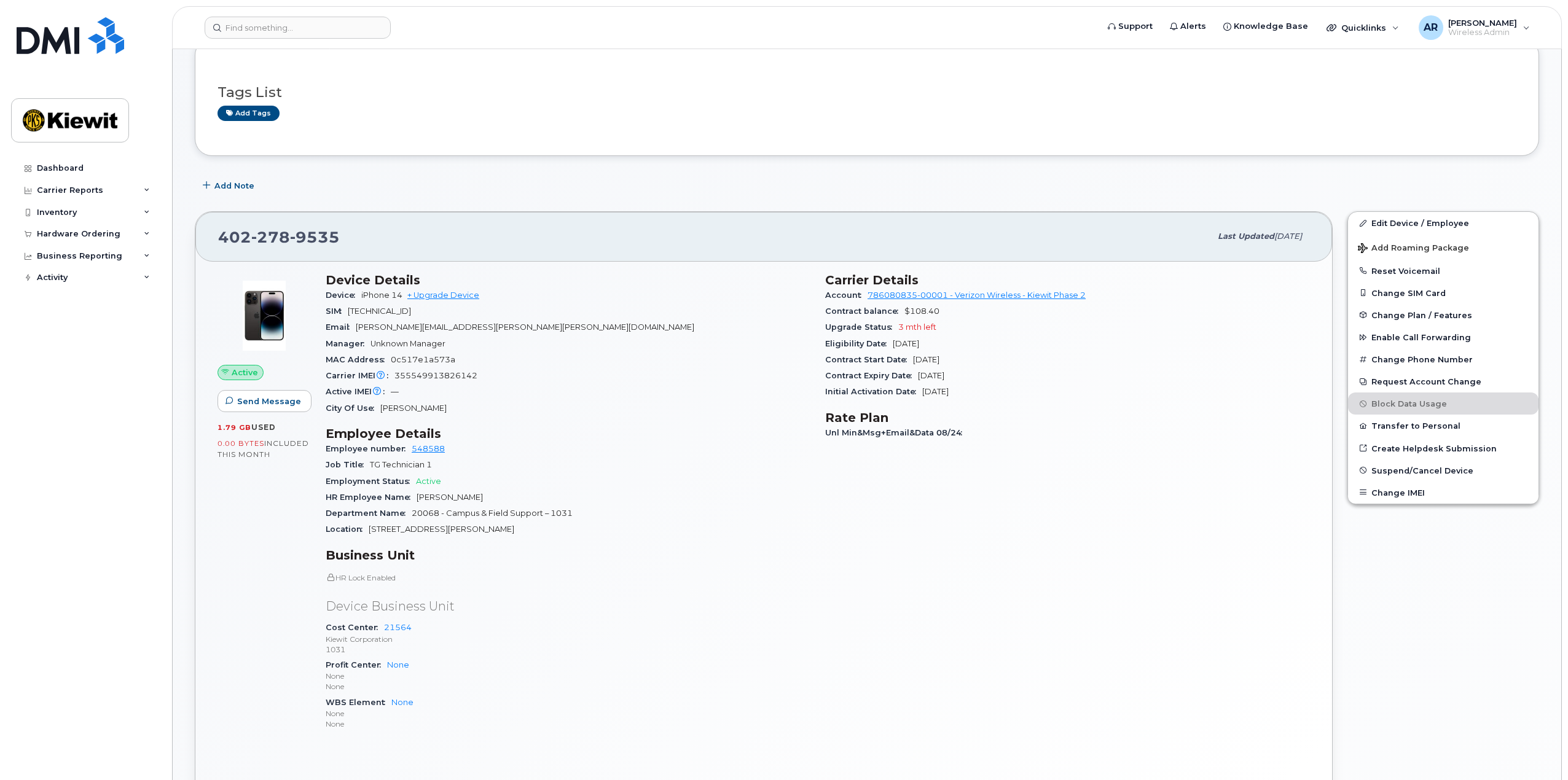
scroll to position [163, 0]
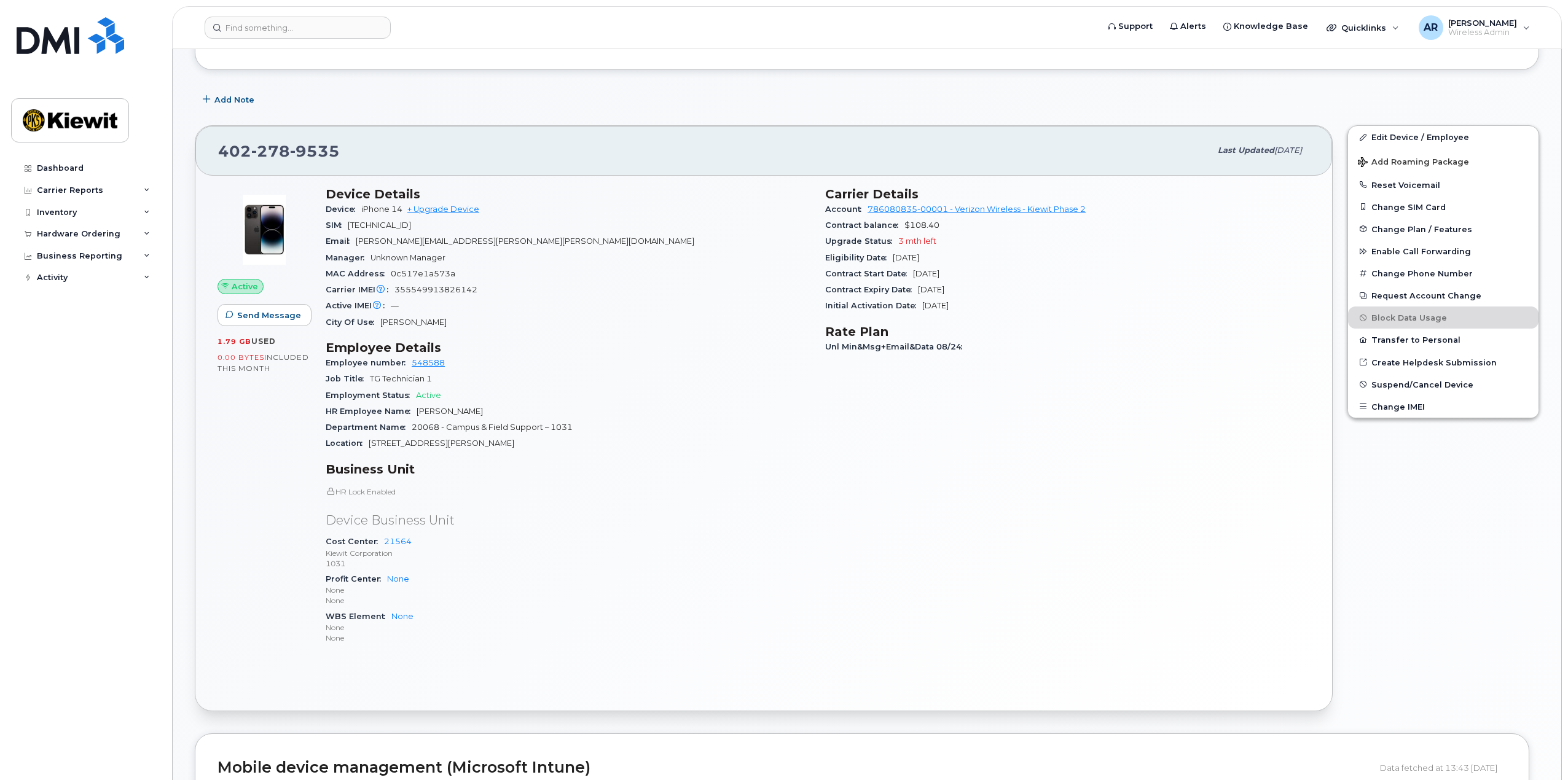
click at [321, 41] on header "Support Alerts Knowledge Base Quicklinks Suspend / Cancel Device Change SIM Car…" at bounding box center [867, 27] width 1390 height 43
click at [321, 36] on input at bounding box center [298, 28] width 186 height 22
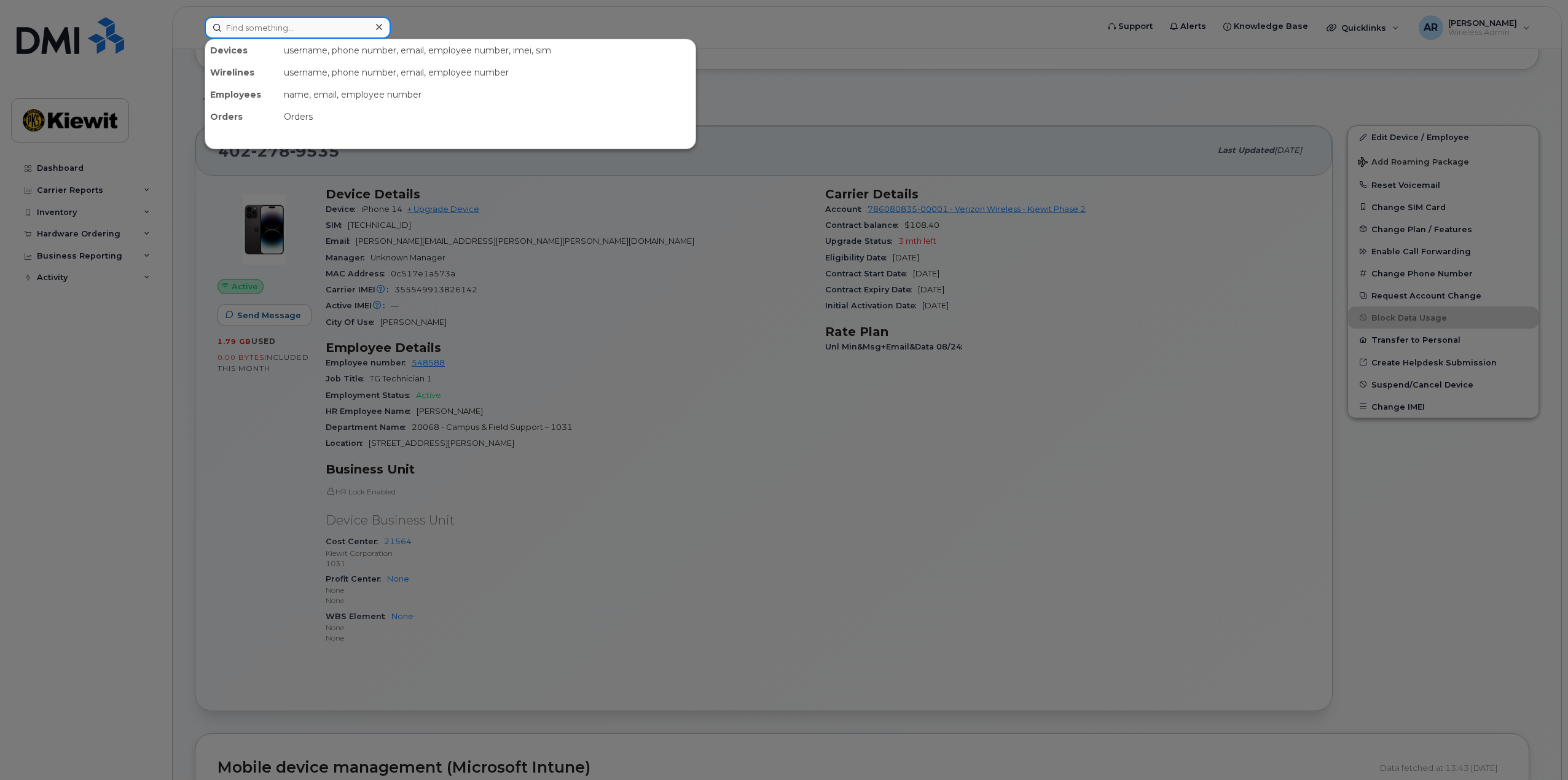
paste input "300902"
type input "300902"
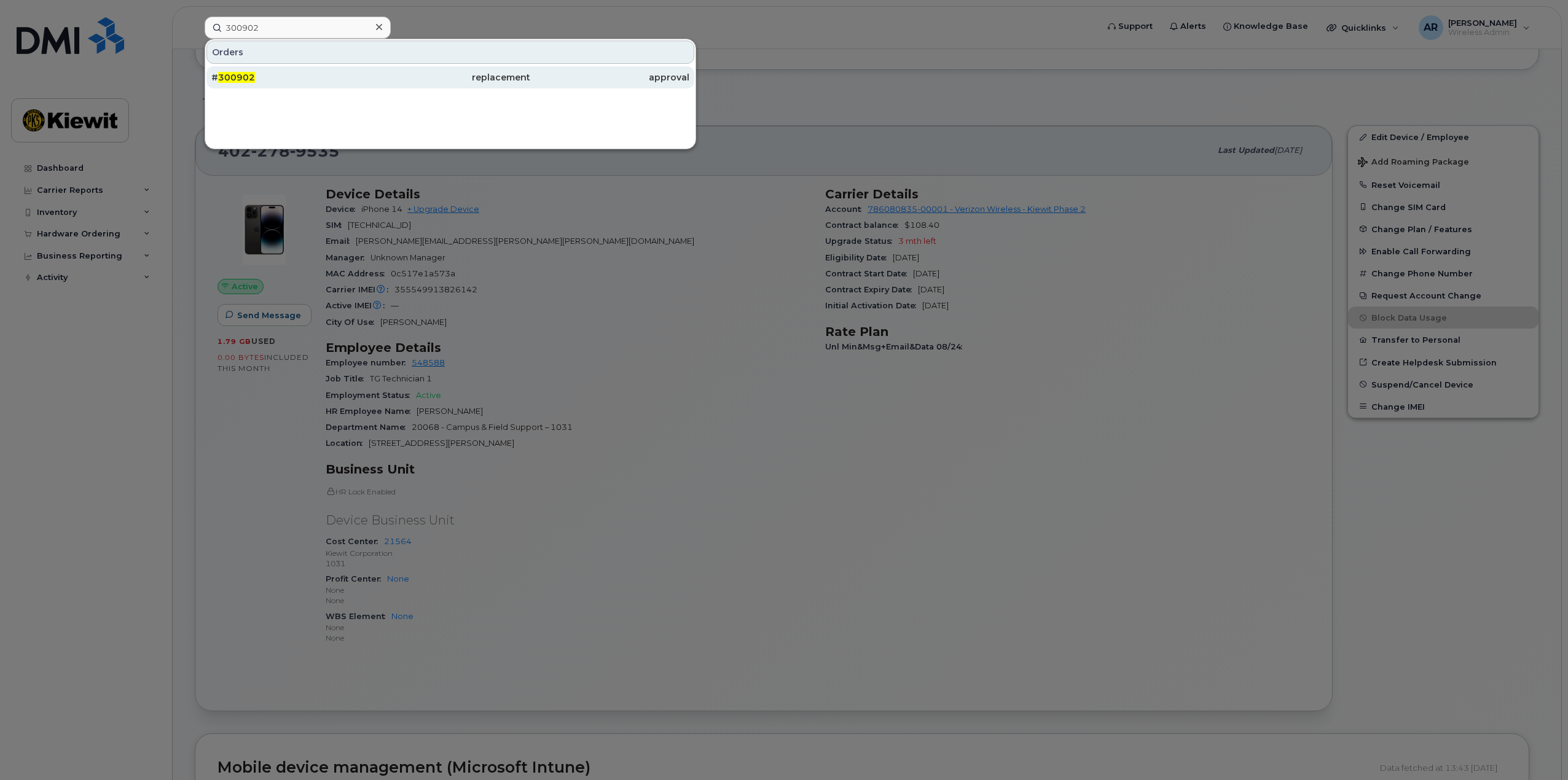
click at [323, 78] on div "# 300902" at bounding box center [291, 77] width 159 height 13
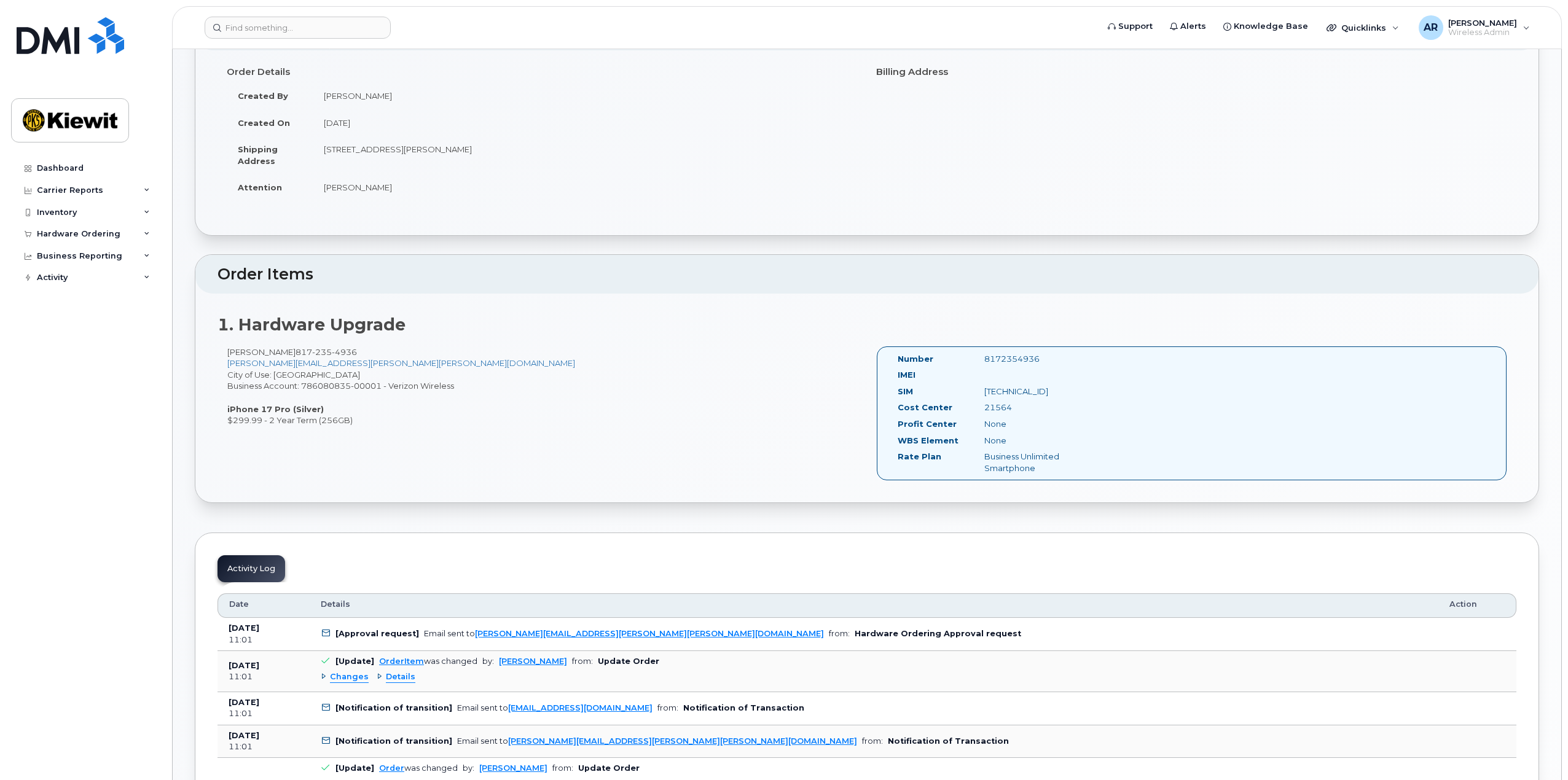
scroll to position [123, 0]
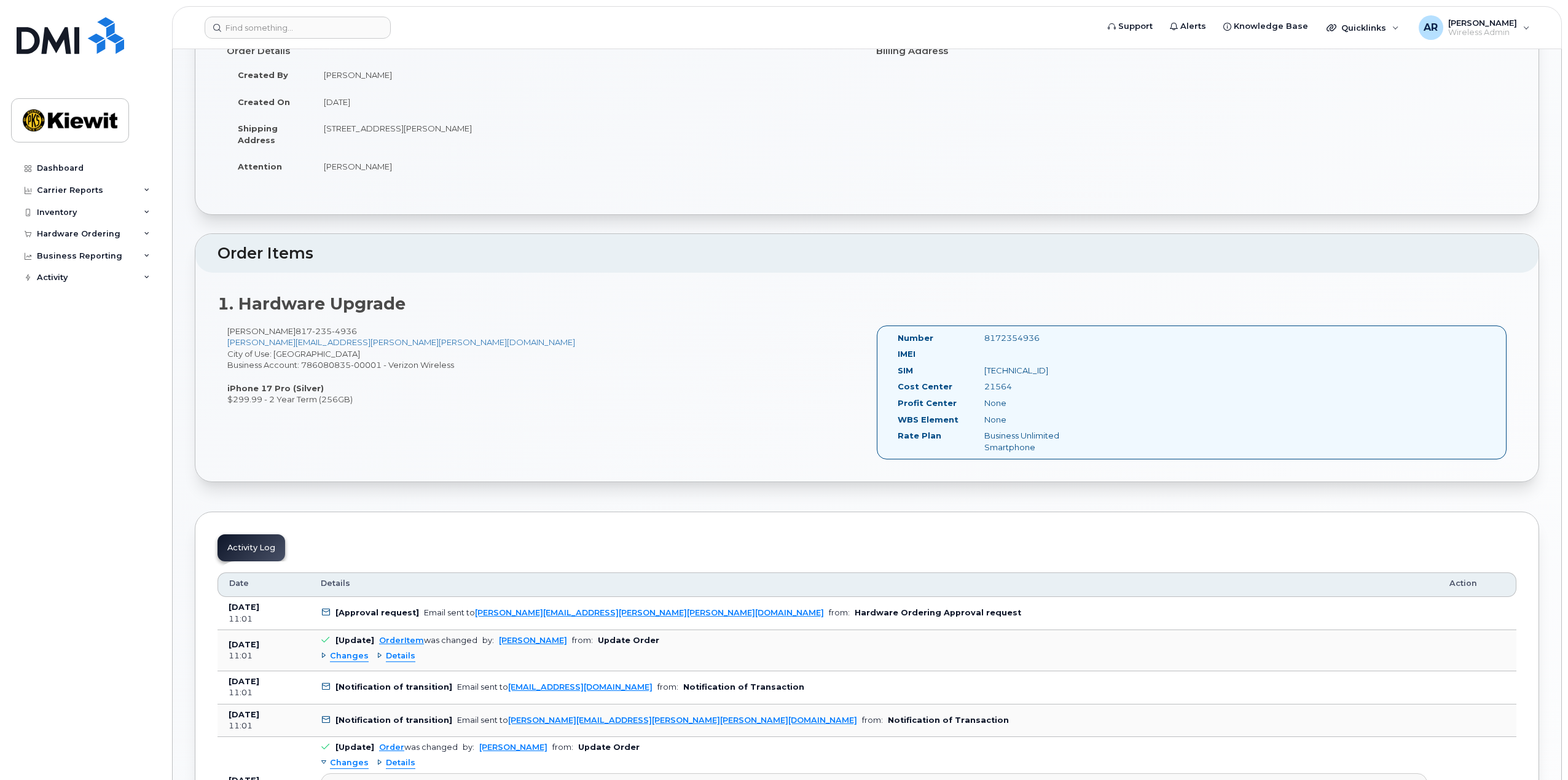
click at [84, 459] on div "Dashboard Carrier Reports Monthly Billing Data Daily Data Pooling Average Costi…" at bounding box center [86, 459] width 151 height 604
